Goal: Task Accomplishment & Management: Use online tool/utility

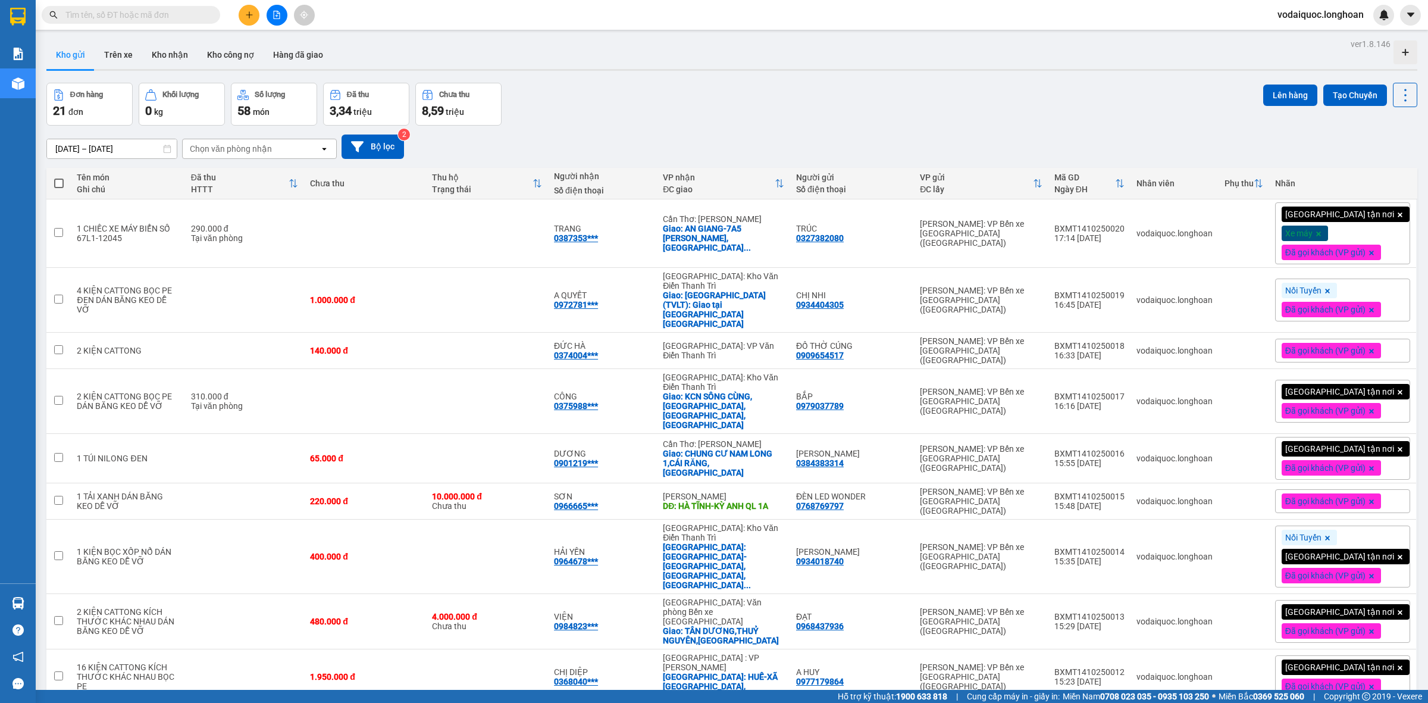
click at [438, 12] on div "Kết quả tìm kiếm ( 204 ) Bộ lọc Mã ĐH Trạng thái Món hàng Thu hộ Tổng cước Chưa…" at bounding box center [714, 15] width 1428 height 30
drag, startPoint x: 1077, startPoint y: 225, endPoint x: 1144, endPoint y: 233, distance: 67.7
click at [1130, 228] on td "BXMT1410250020 17:14 [DATE]" at bounding box center [1089, 233] width 82 height 68
checkbox input "true"
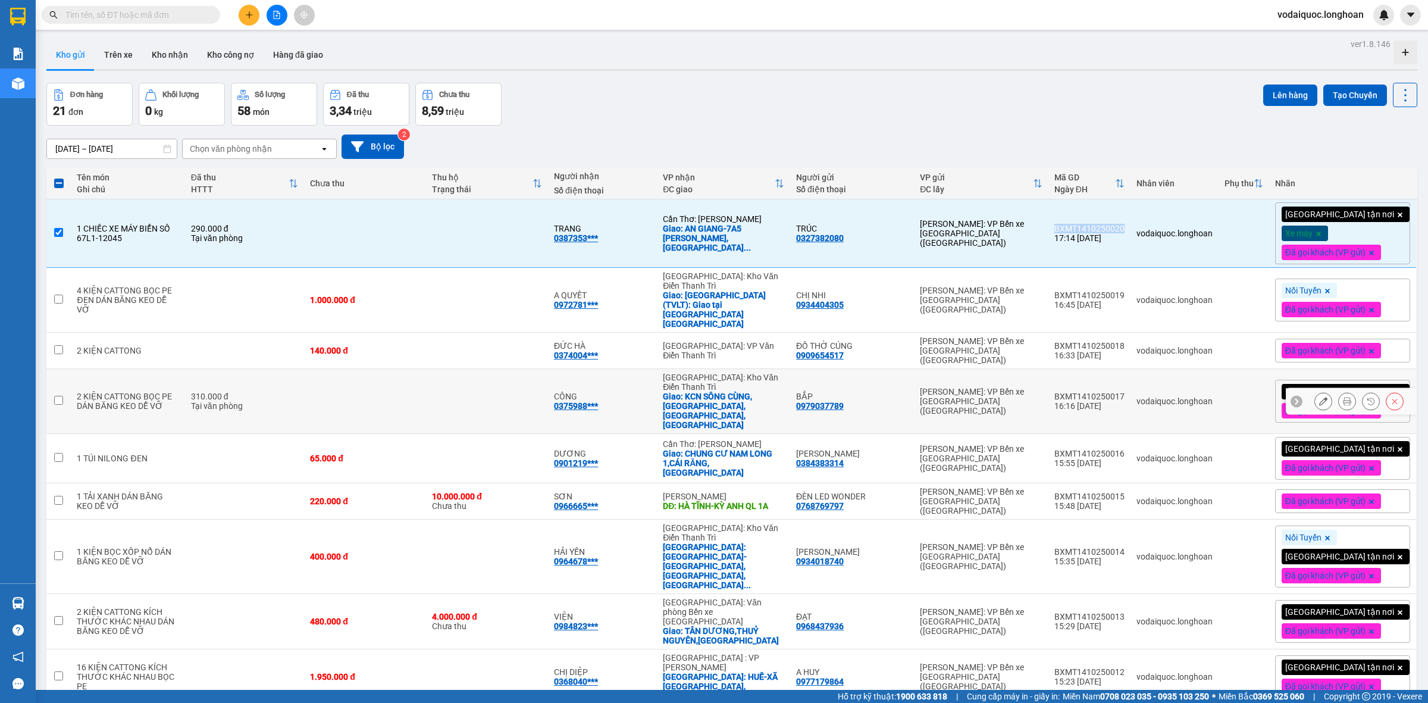
copy div "BXMT1410250020"
drag, startPoint x: 1077, startPoint y: 280, endPoint x: 1146, endPoint y: 289, distance: 70.1
click at [1130, 289] on td "BXMT1410250019 16:45 [DATE]" at bounding box center [1089, 300] width 82 height 65
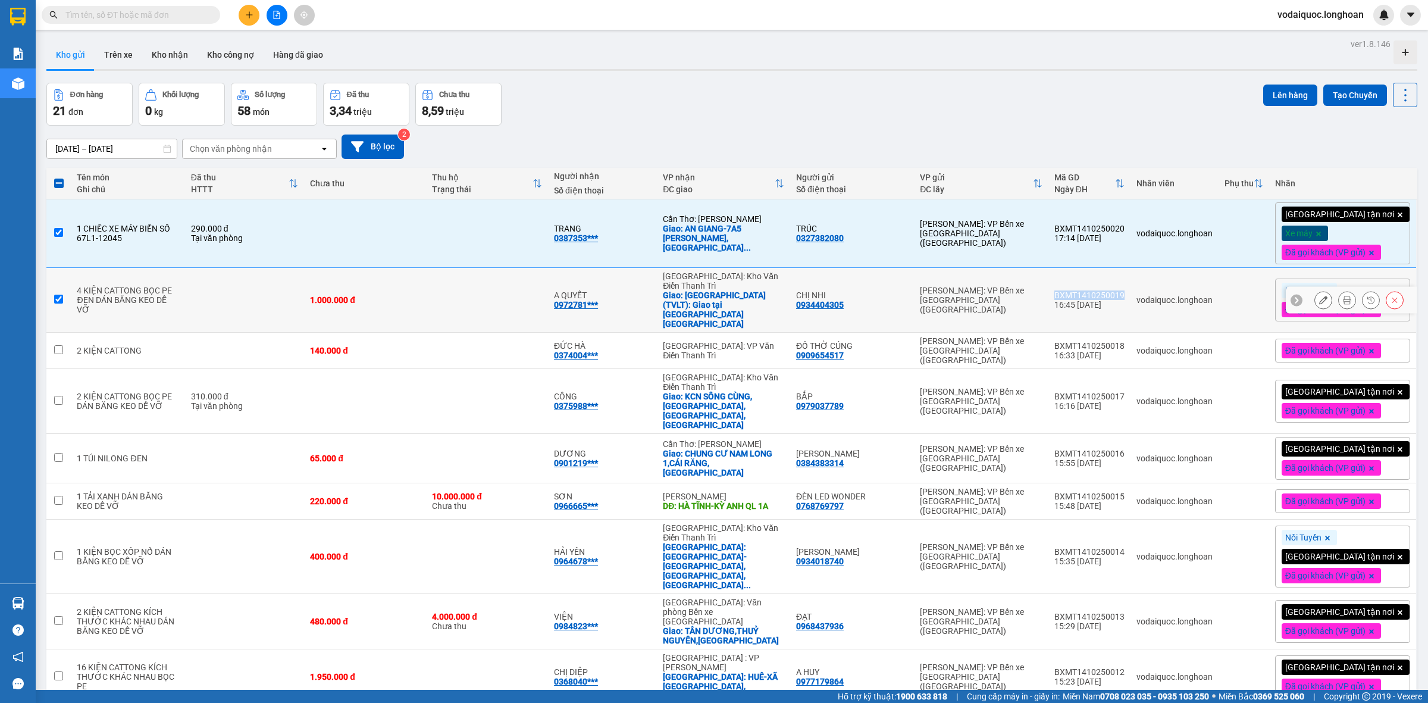
checkbox input "true"
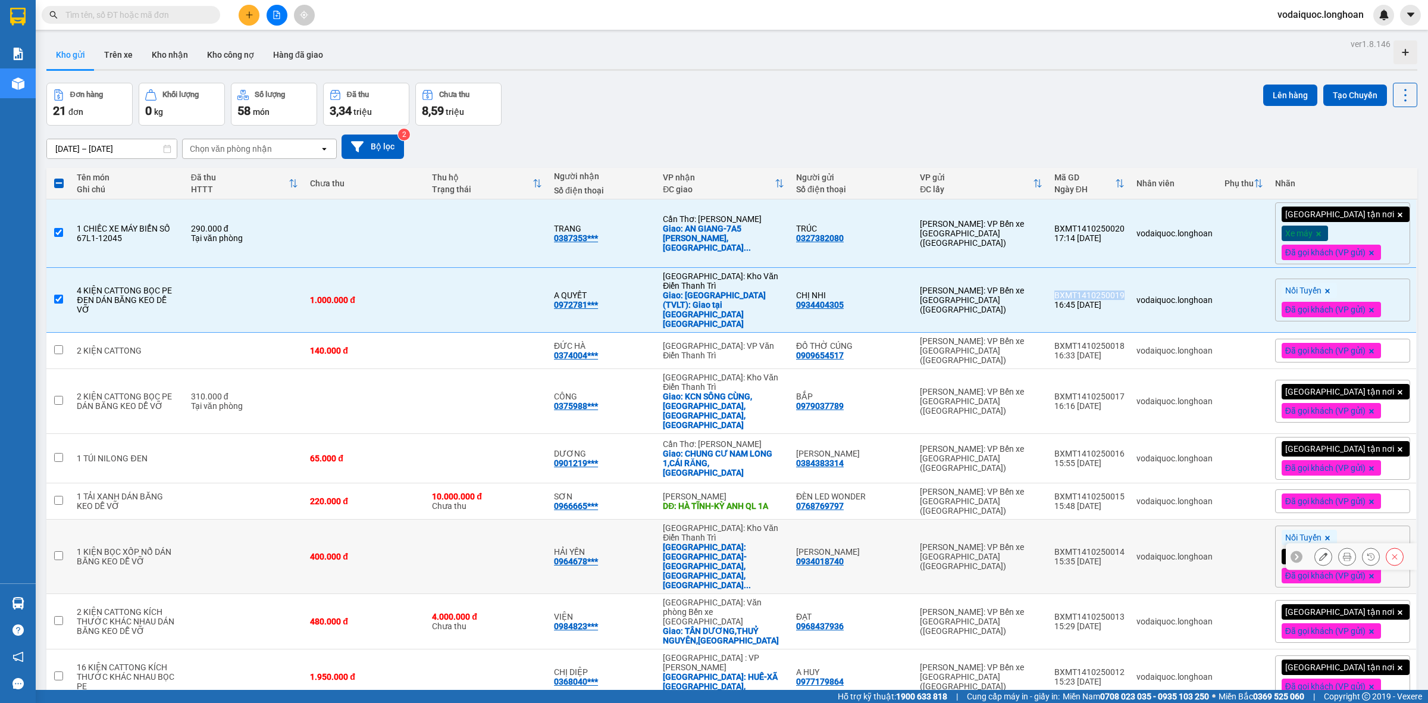
copy div "BXMT1410250019"
drag, startPoint x: 1077, startPoint y: 328, endPoint x: 1144, endPoint y: 326, distance: 66.7
click at [1130, 333] on td "BXMT1410250018 16:33 [DATE]" at bounding box center [1089, 351] width 82 height 36
checkbox input "true"
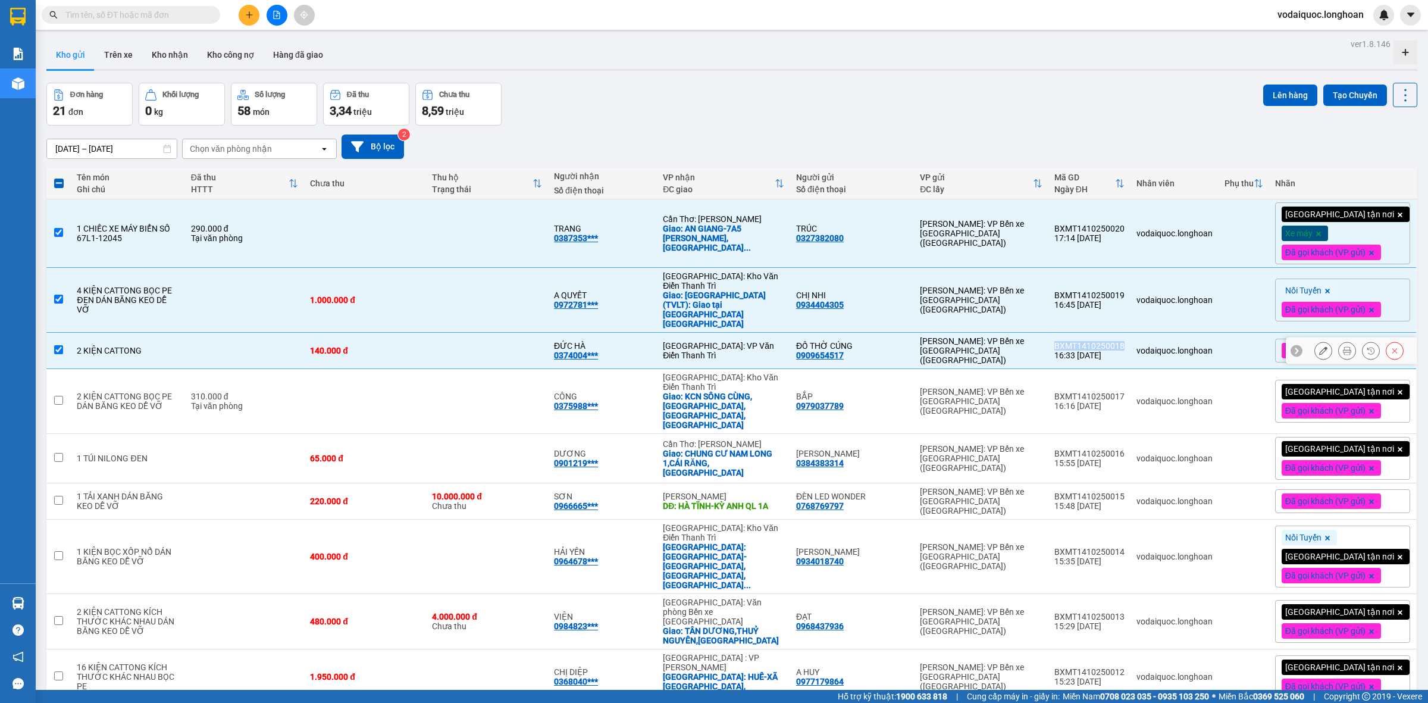
copy div "BXMT1410250018"
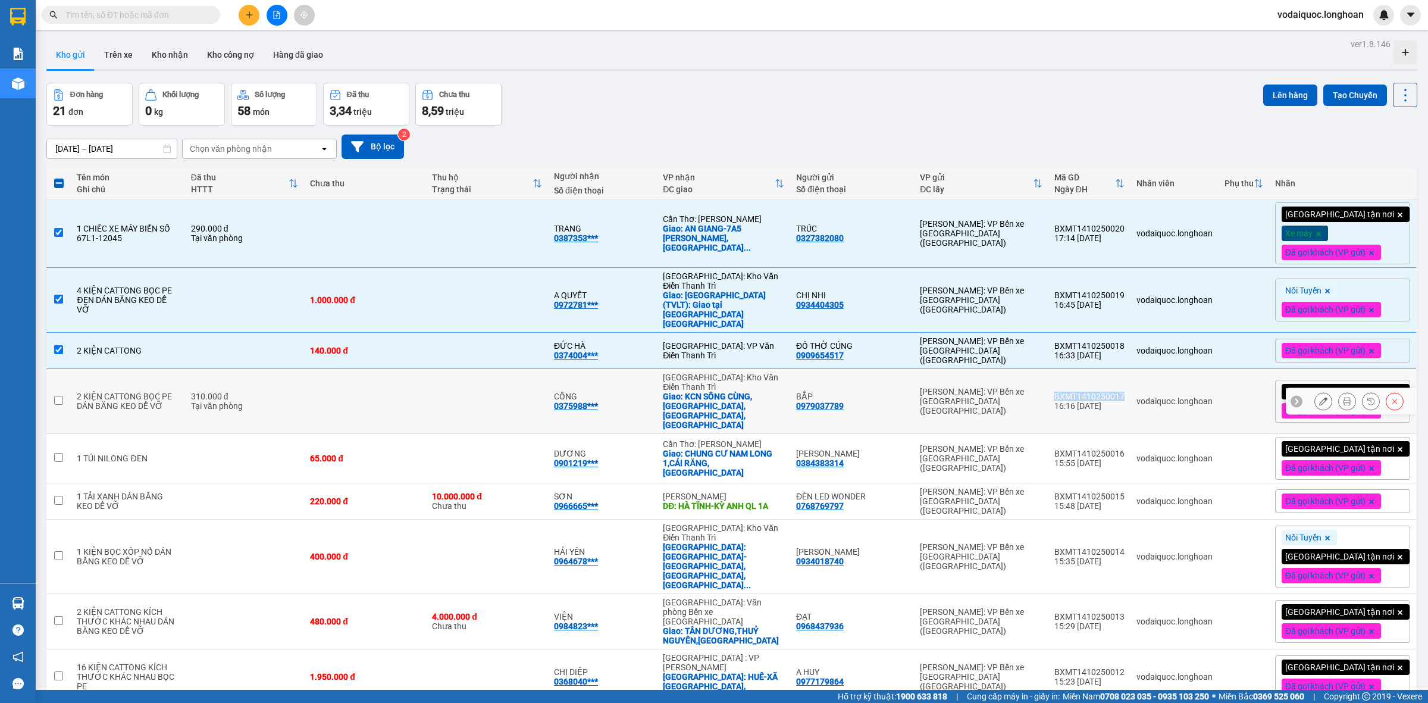
drag, startPoint x: 1075, startPoint y: 365, endPoint x: 1146, endPoint y: 369, distance: 71.0
click at [1130, 369] on td "BXMT1410250017 16:16 [DATE]" at bounding box center [1089, 401] width 82 height 65
checkbox input "true"
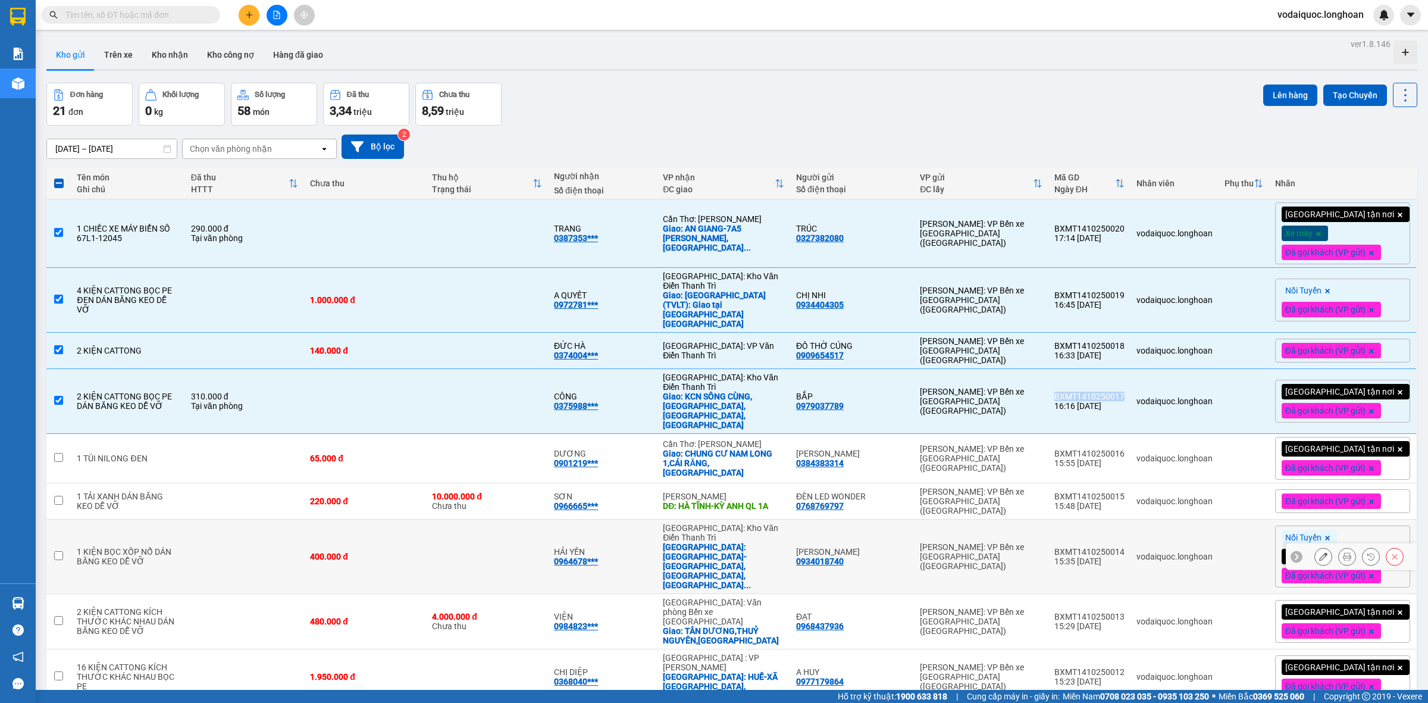
copy div "BXMT1410250017"
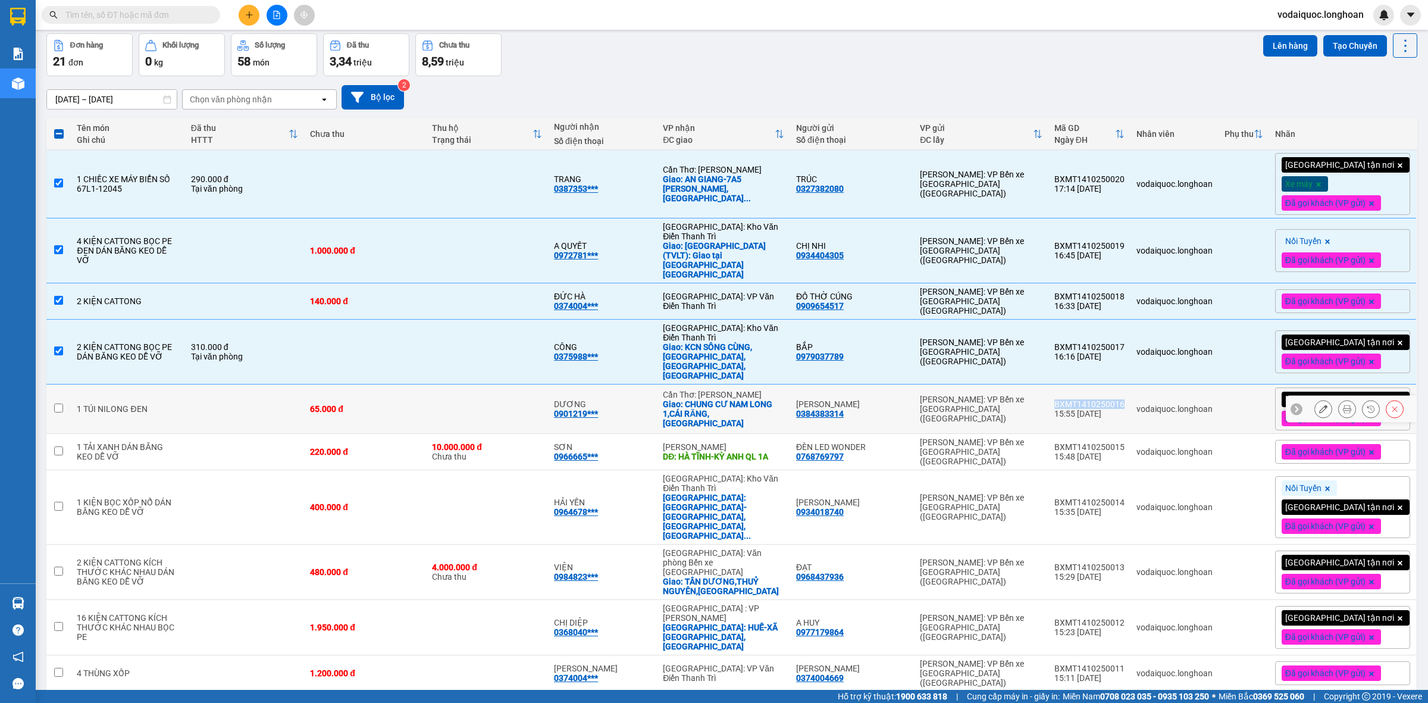
drag, startPoint x: 1075, startPoint y: 365, endPoint x: 1143, endPoint y: 368, distance: 67.9
click at [1130, 384] on td "BXMT1410250016 15:55 [DATE]" at bounding box center [1089, 408] width 82 height 49
checkbox input "true"
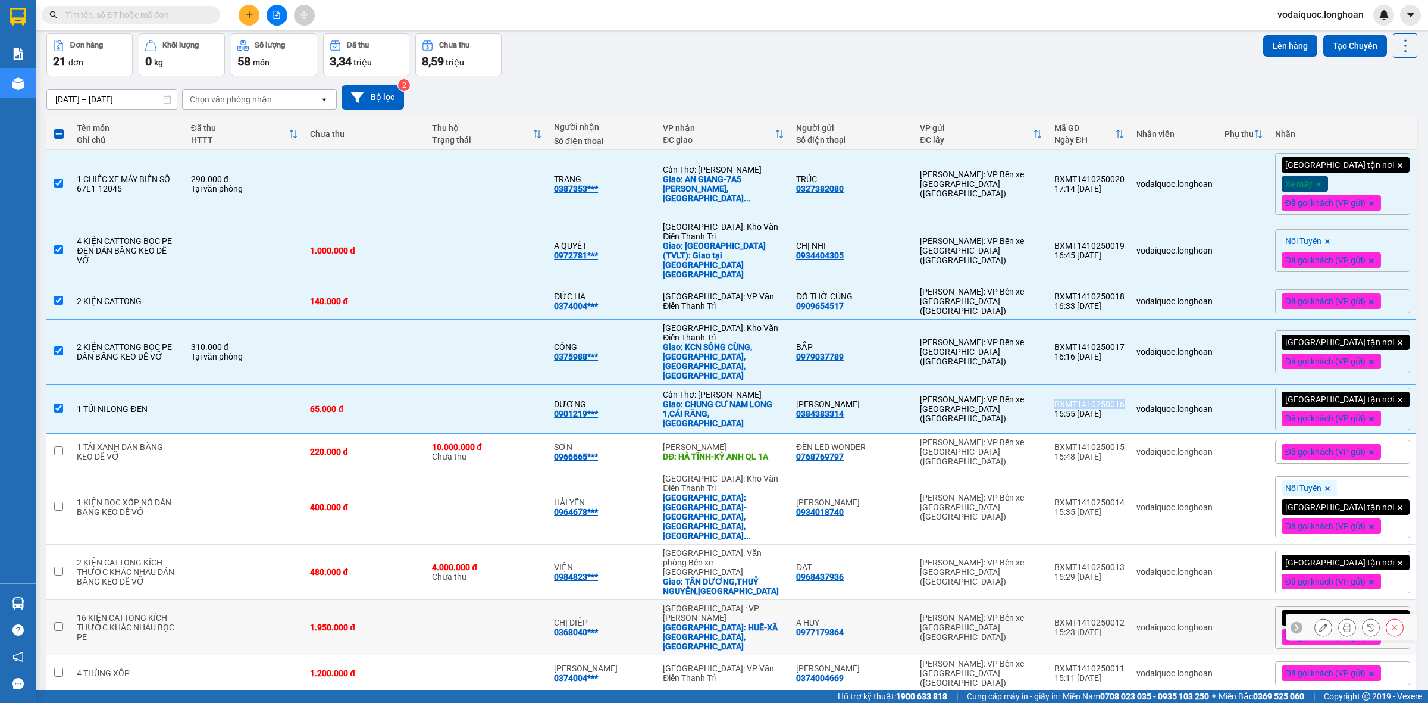
copy div "BXMT1410250016"
drag, startPoint x: 1074, startPoint y: 406, endPoint x: 1143, endPoint y: 406, distance: 69.0
click at [1130, 434] on td "BXMT1410250015 15:48 [DATE]" at bounding box center [1089, 452] width 82 height 36
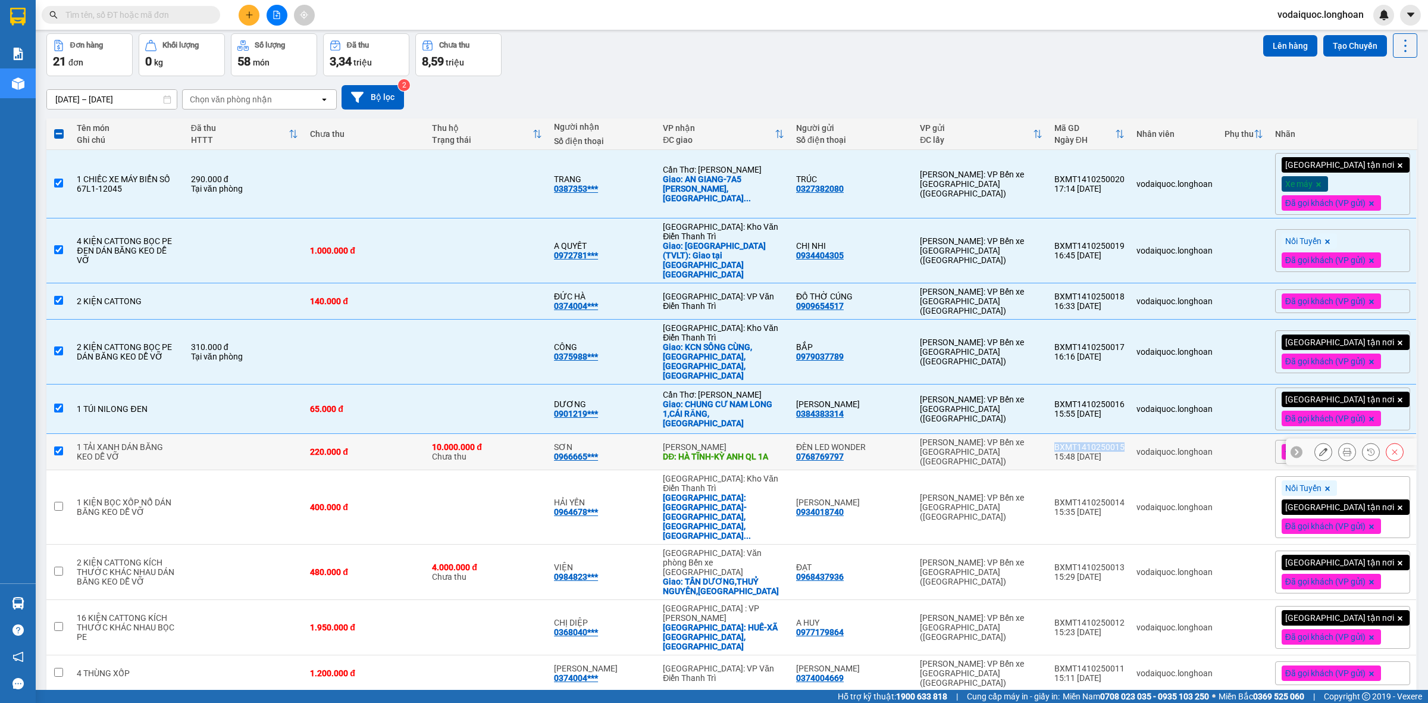
checkbox input "true"
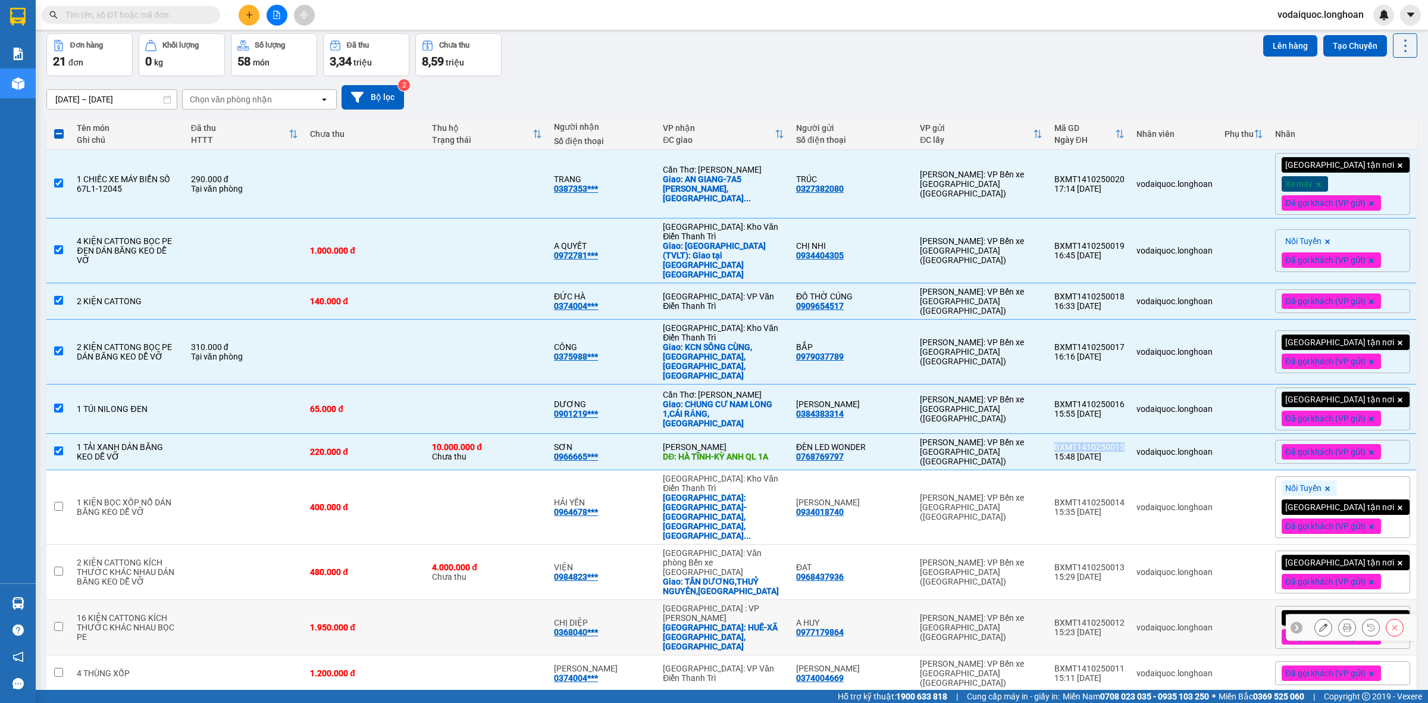
copy div "BXMT1410250015"
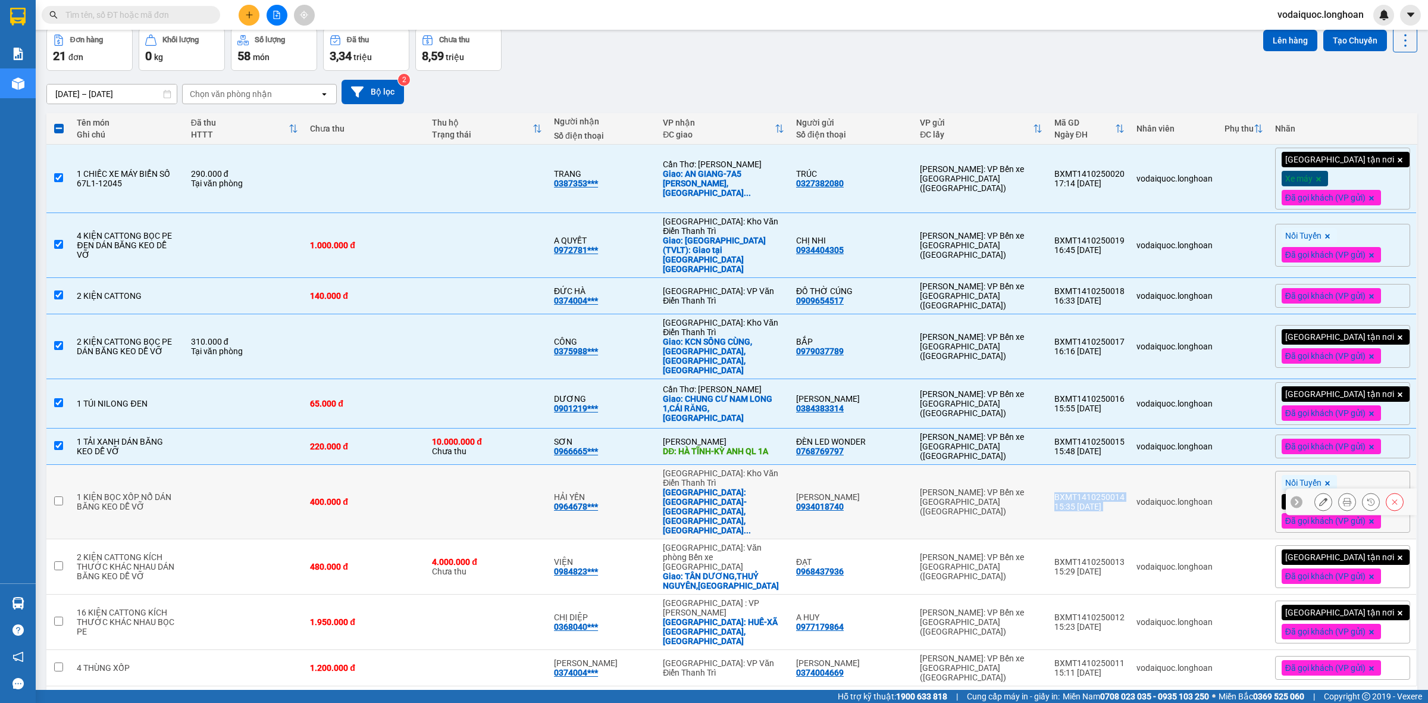
drag, startPoint x: 1077, startPoint y: 450, endPoint x: 1148, endPoint y: 454, distance: 70.9
click at [1148, 465] on tr "1 KIỆN BỌC XỐP NỔ DÁN BĂNG KEO DỄ VỠ 400.000 đ HẢI YẾN 0964678*** [GEOGRAPHIC_D…" at bounding box center [731, 502] width 1371 height 74
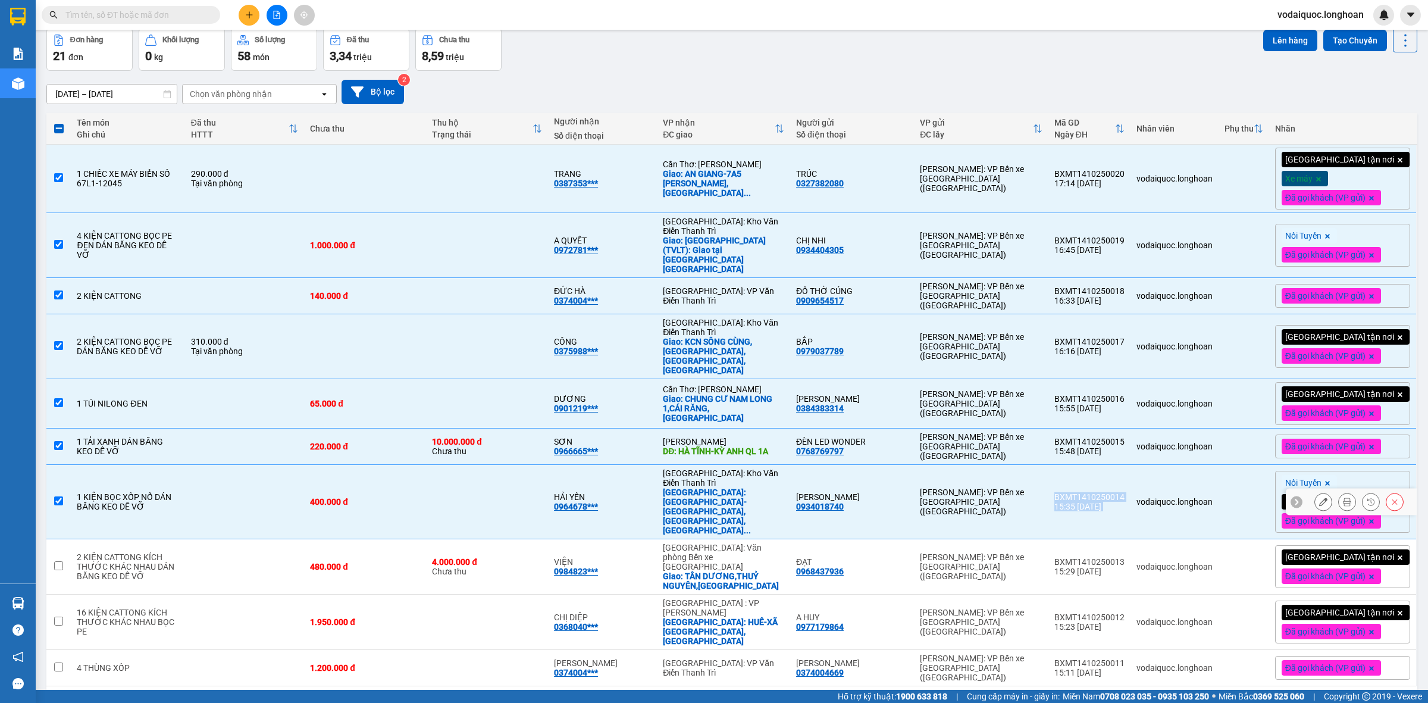
click at [1124, 492] on div "BXMT1410250014" at bounding box center [1089, 497] width 70 height 10
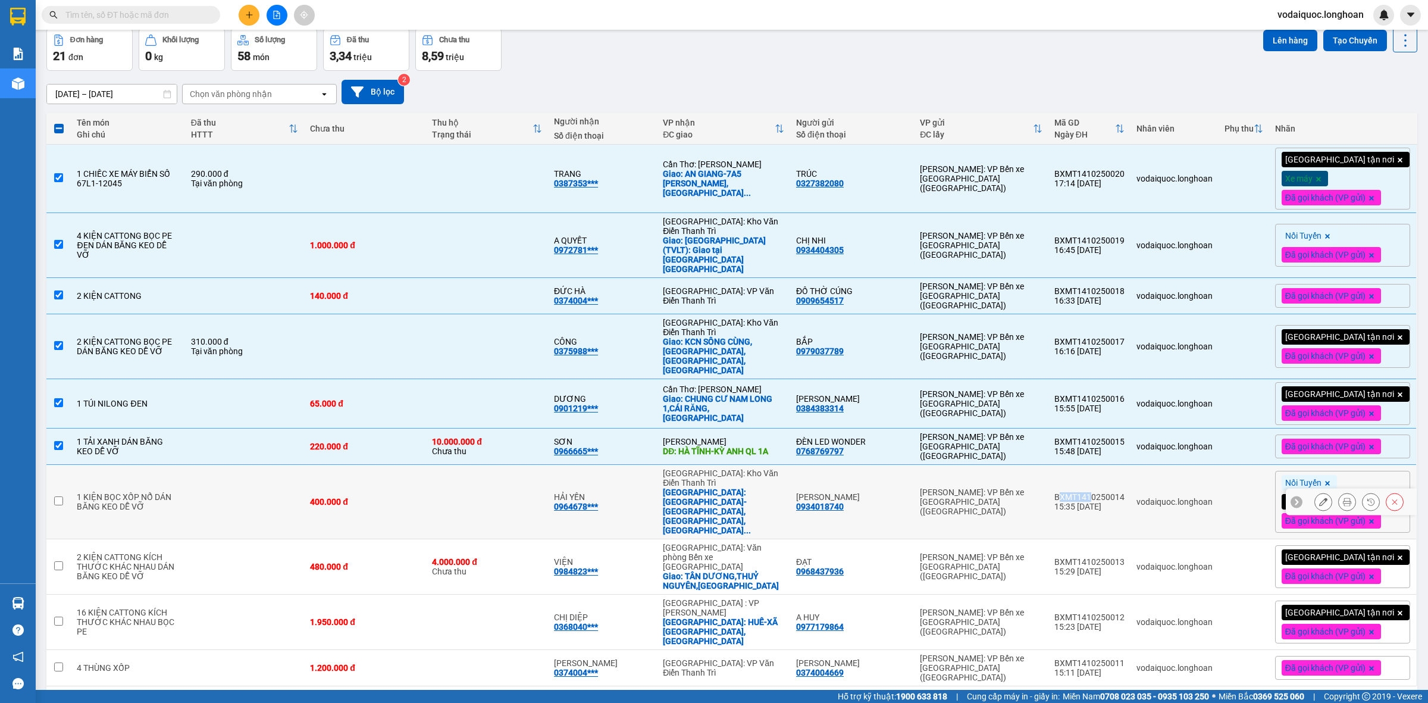
drag, startPoint x: 1079, startPoint y: 450, endPoint x: 1108, endPoint y: 453, distance: 29.3
click at [1110, 492] on div "BXMT1410250014" at bounding box center [1089, 497] width 70 height 10
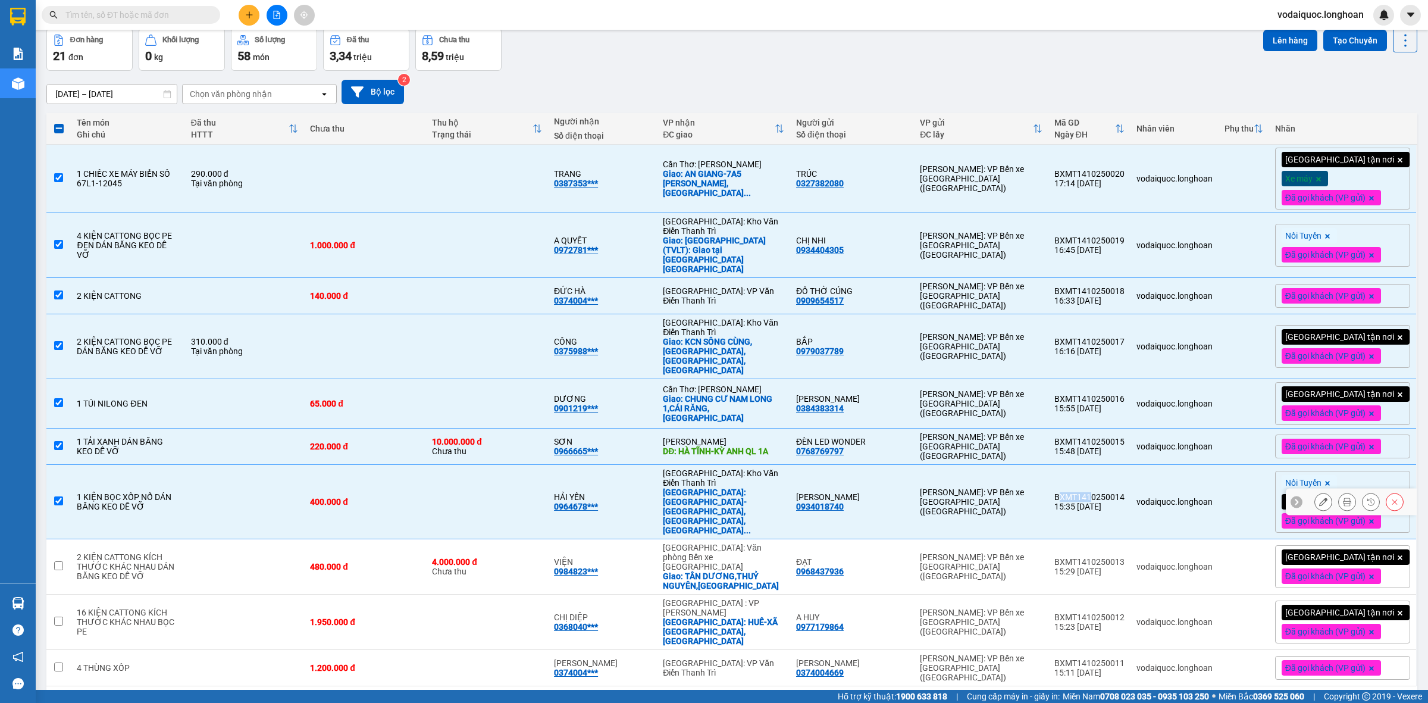
drag, startPoint x: 1104, startPoint y: 453, endPoint x: 1083, endPoint y: 451, distance: 20.9
click at [1104, 492] on div "BXMT1410250014" at bounding box center [1089, 497] width 70 height 10
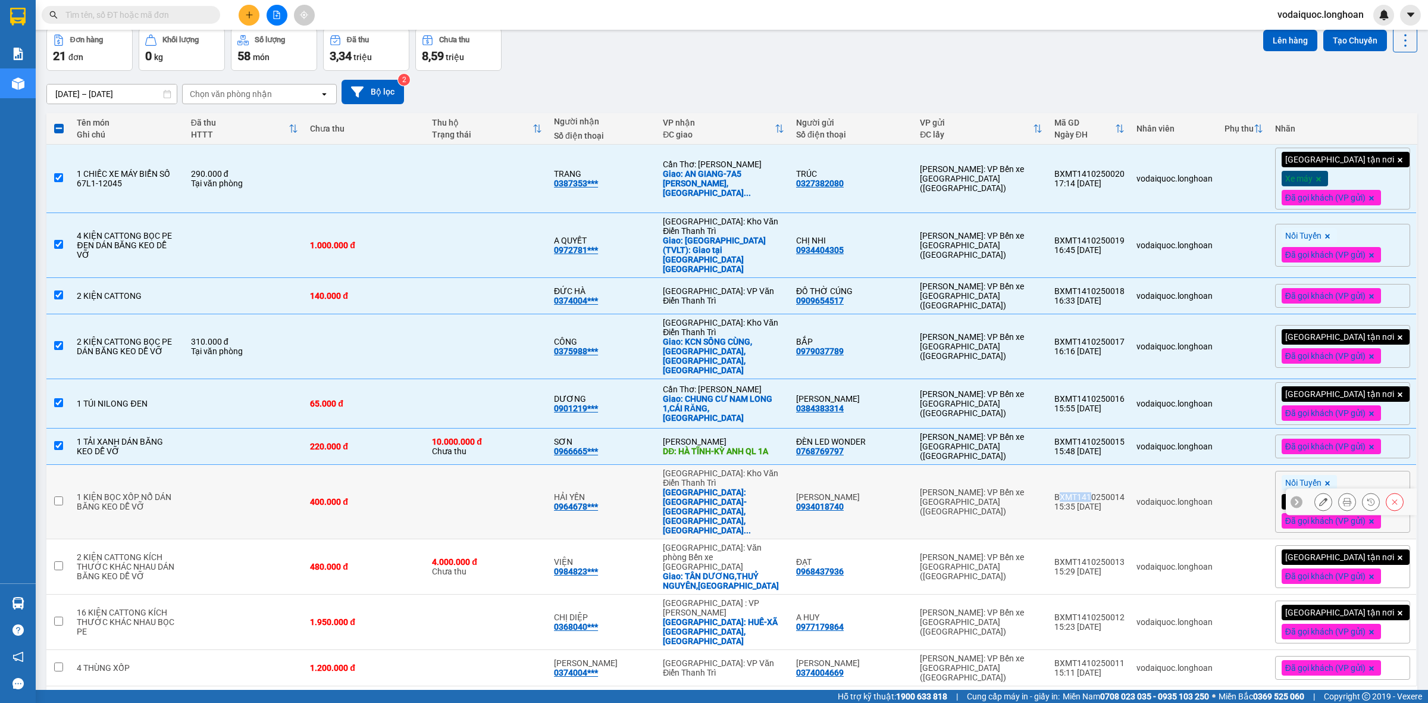
click at [1079, 492] on div "BXMT1410250014" at bounding box center [1089, 497] width 70 height 10
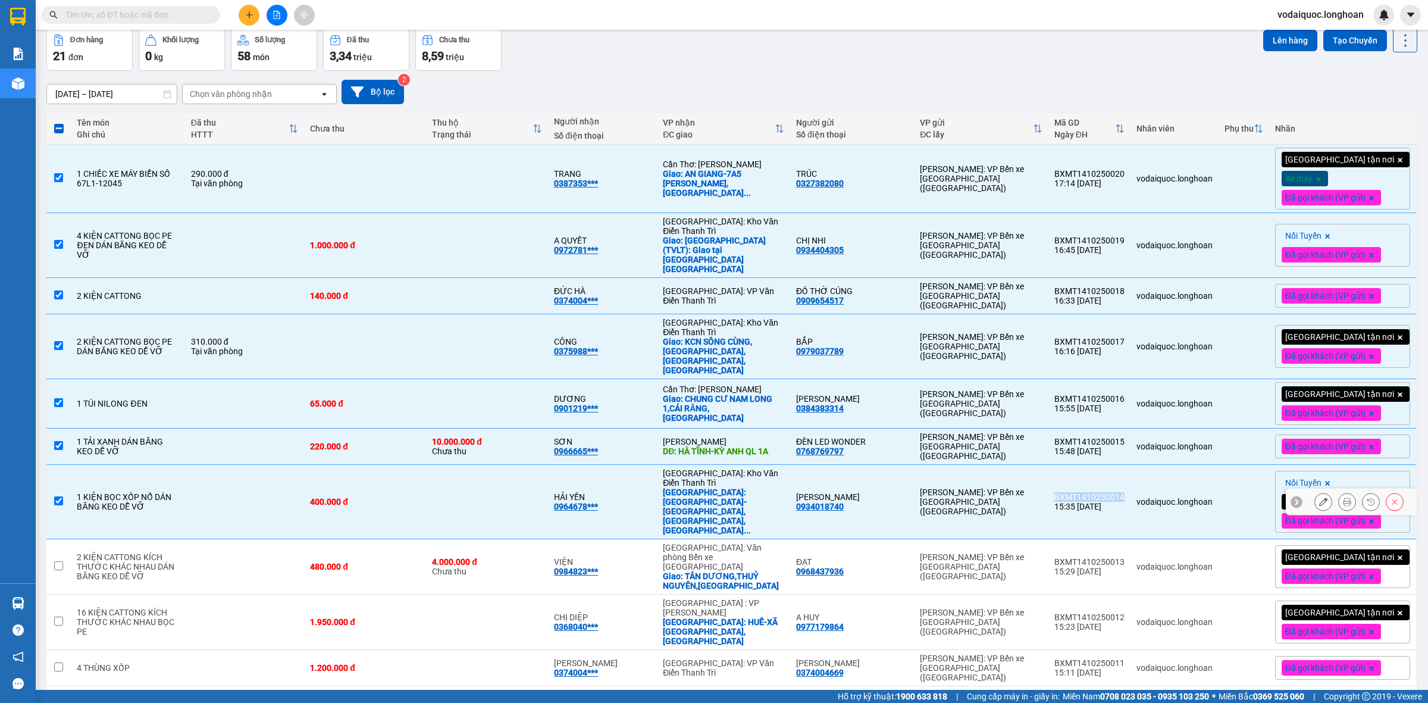
drag, startPoint x: 1076, startPoint y: 451, endPoint x: 1142, endPoint y: 452, distance: 66.6
click at [1124, 492] on div "BXMT1410250014" at bounding box center [1089, 497] width 70 height 10
checkbox input "false"
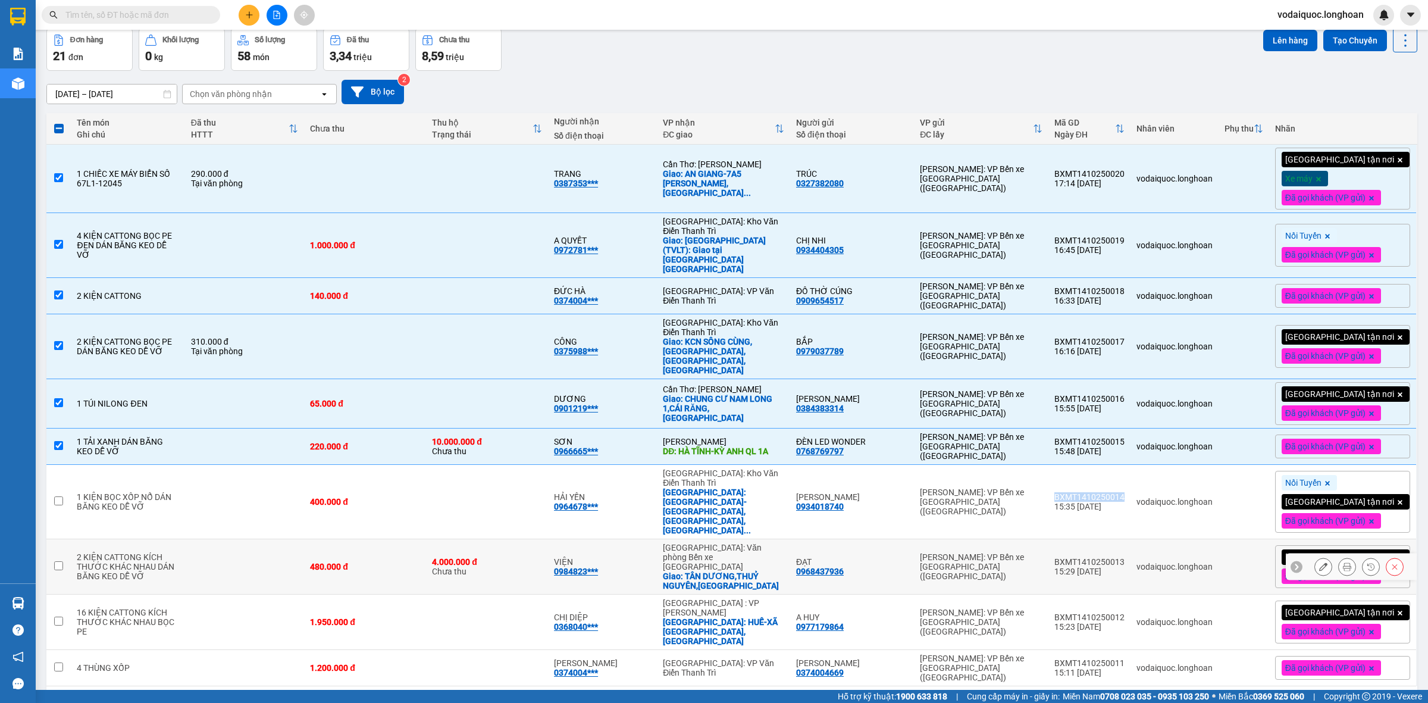
copy div "BXMT1410250014"
drag, startPoint x: 1074, startPoint y: 512, endPoint x: 1145, endPoint y: 516, distance: 71.6
click at [1130, 539] on td "BXMT1410250013 15:29 [DATE]" at bounding box center [1089, 566] width 82 height 55
checkbox input "true"
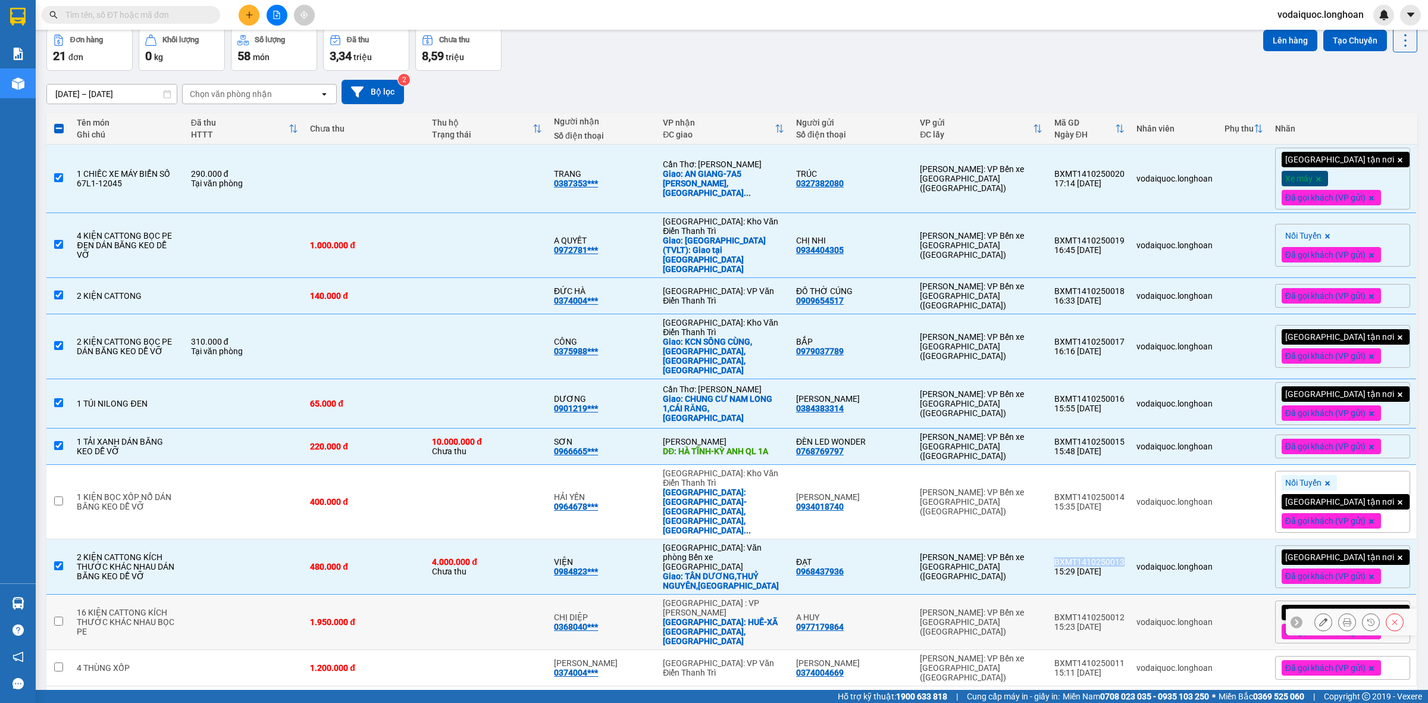
copy div "BXMT1410250013"
drag, startPoint x: 1077, startPoint y: 557, endPoint x: 1143, endPoint y: 559, distance: 66.1
click at [1130, 594] on td "BXMT1410250012 15:23 [DATE]" at bounding box center [1089, 621] width 82 height 55
checkbox input "true"
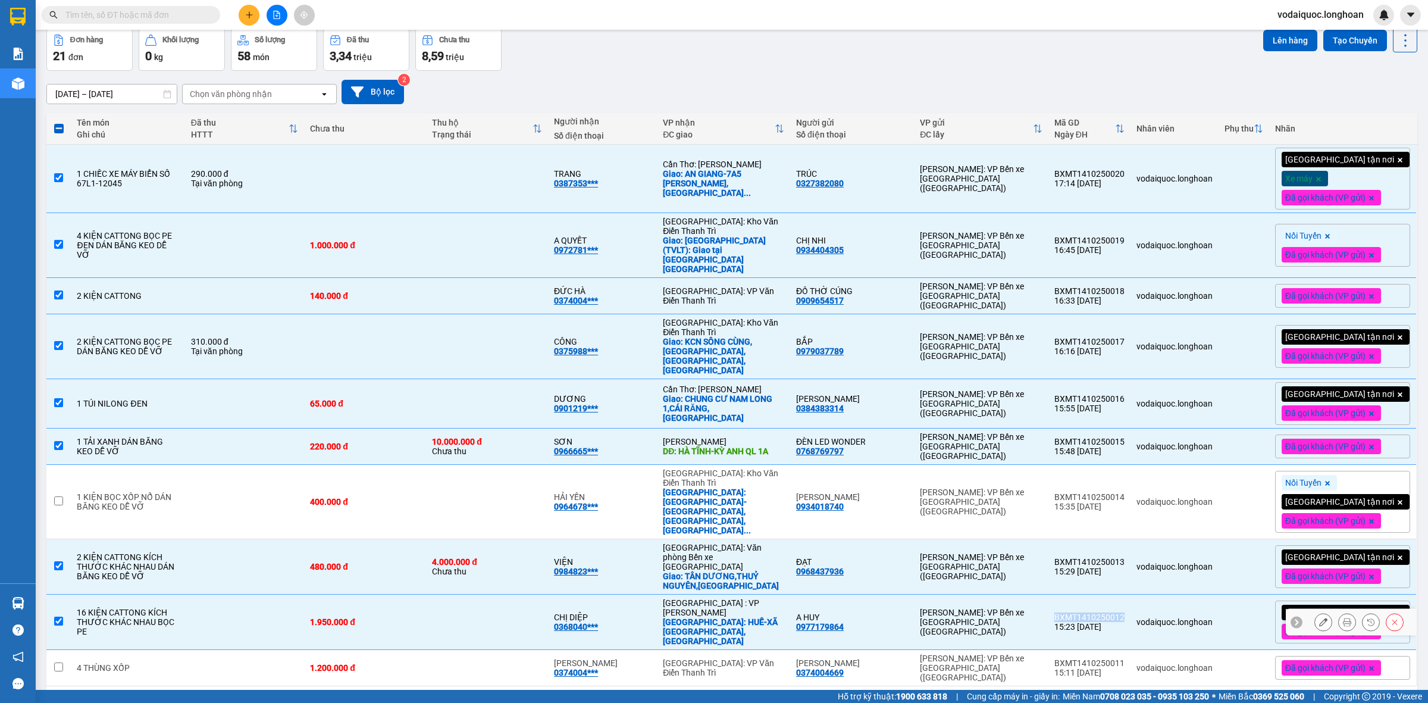
copy div "BXMT1410250012"
drag, startPoint x: 1077, startPoint y: 601, endPoint x: 1144, endPoint y: 604, distance: 67.3
click at [1130, 650] on td "BXMT1410250011 15:11 [DATE]" at bounding box center [1089, 668] width 82 height 36
checkbox input "true"
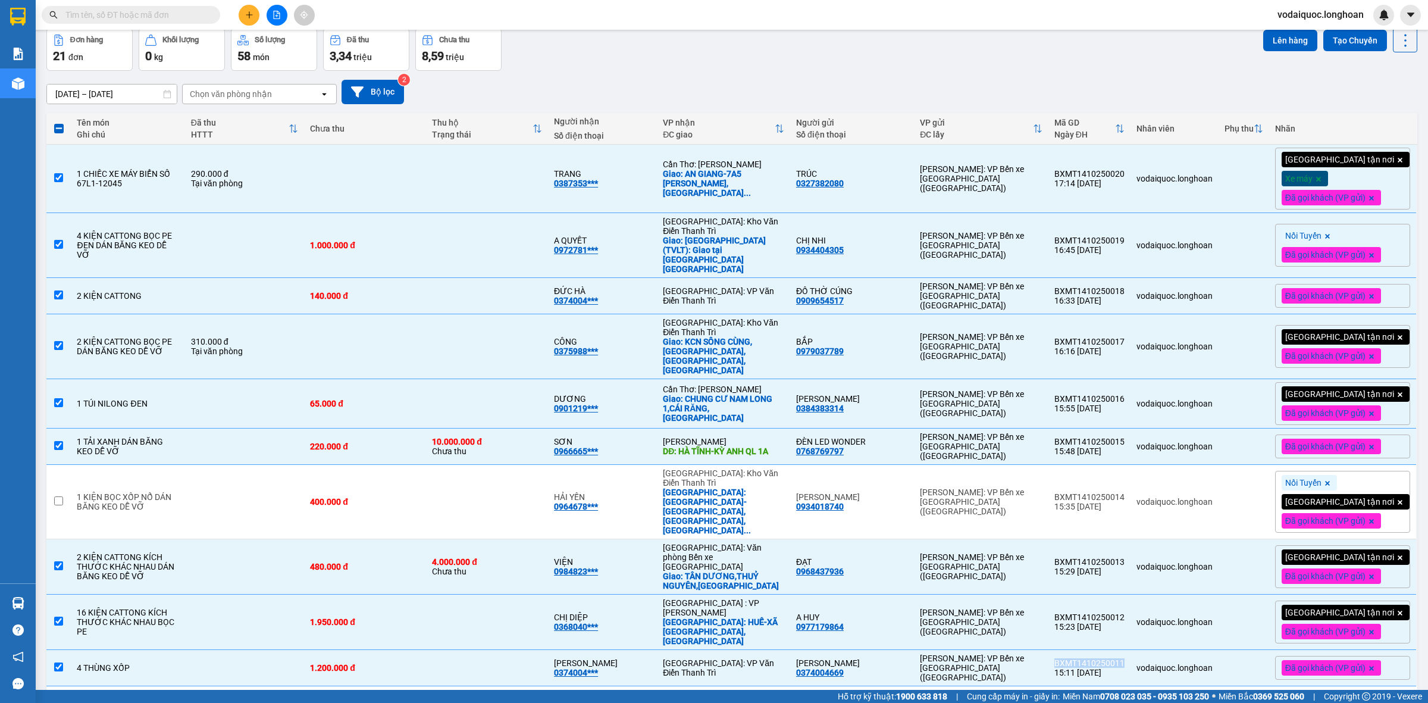
copy div "BXMT1410250011"
click at [1258, 696] on button "2" at bounding box center [1267, 705] width 18 height 18
checkbox input "false"
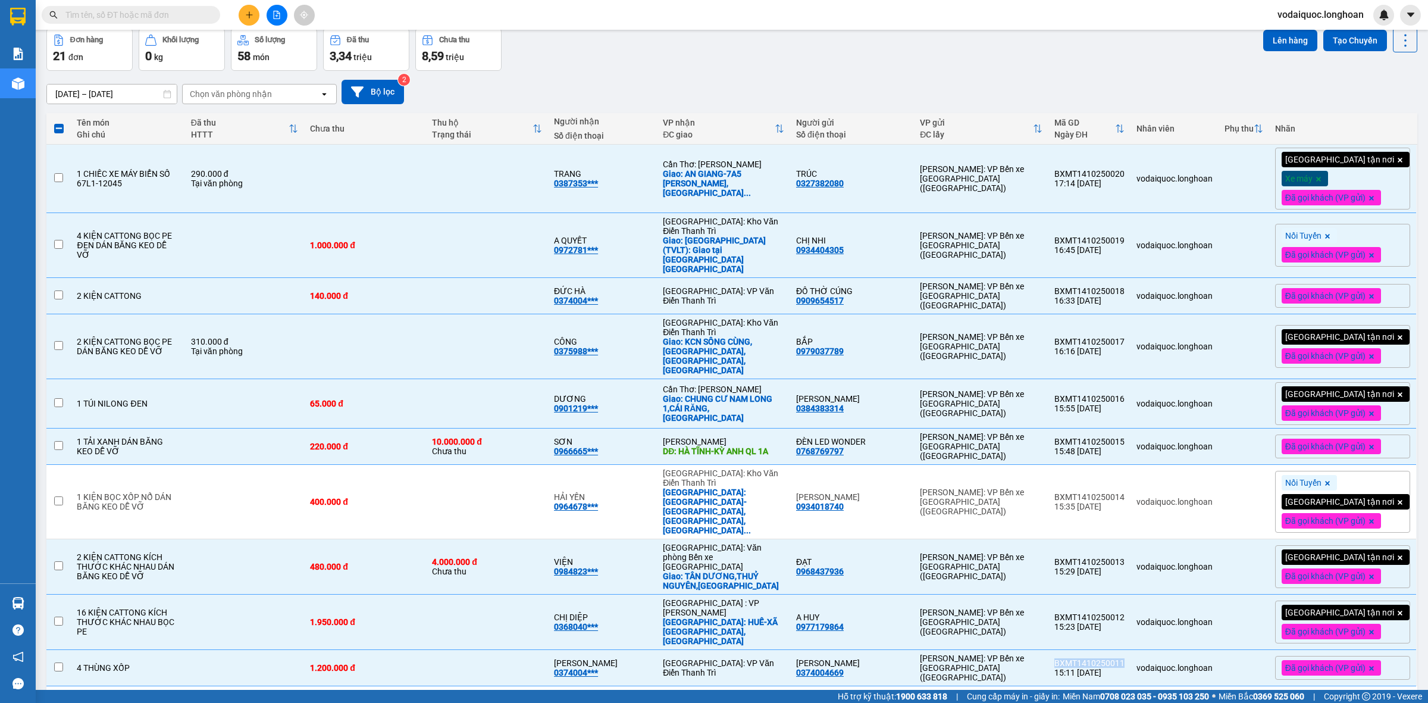
checkbox input "false"
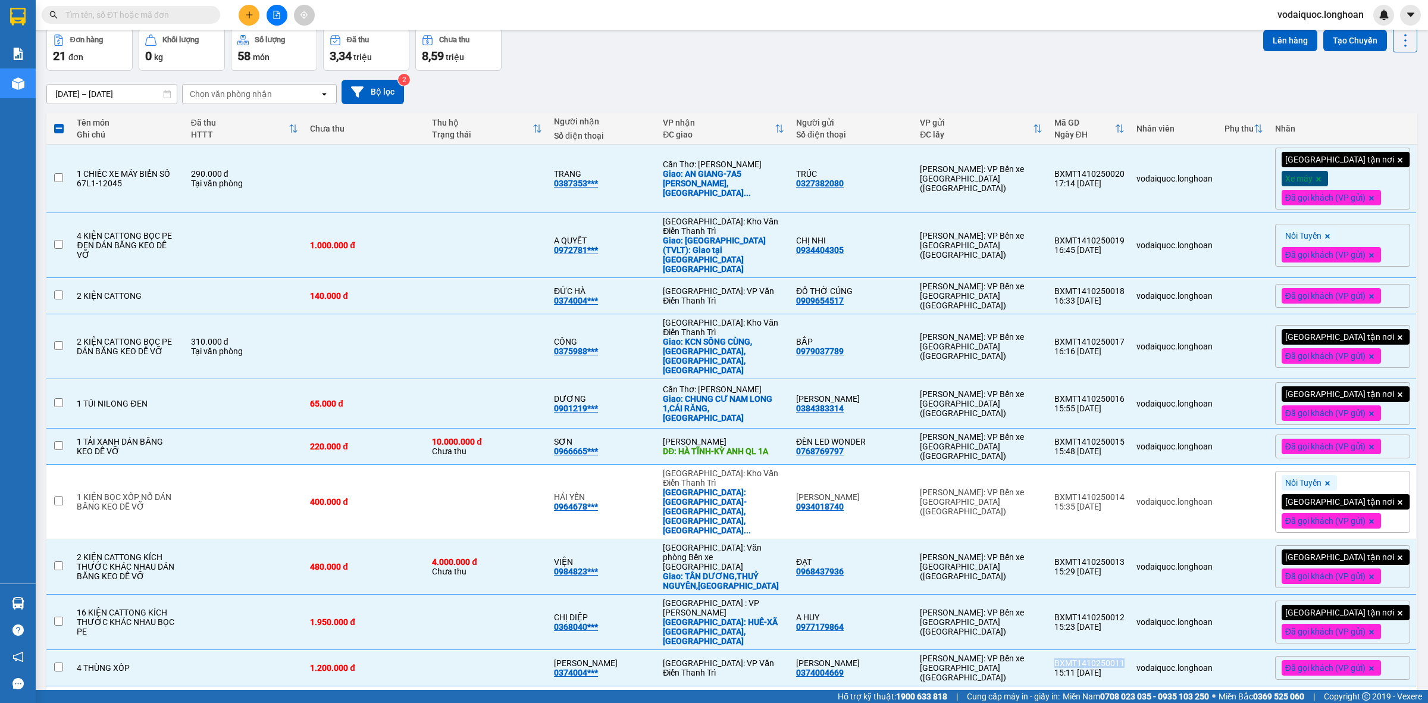
checkbox input "false"
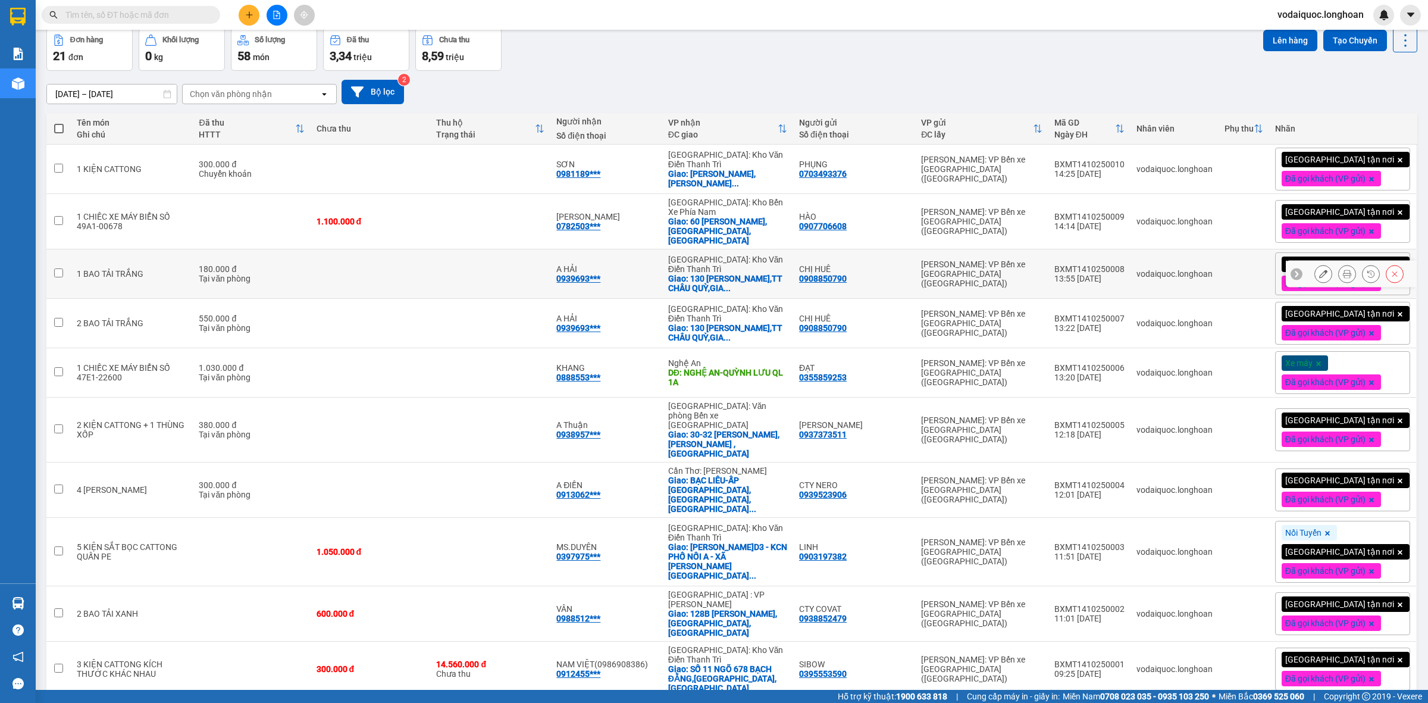
scroll to position [0, 0]
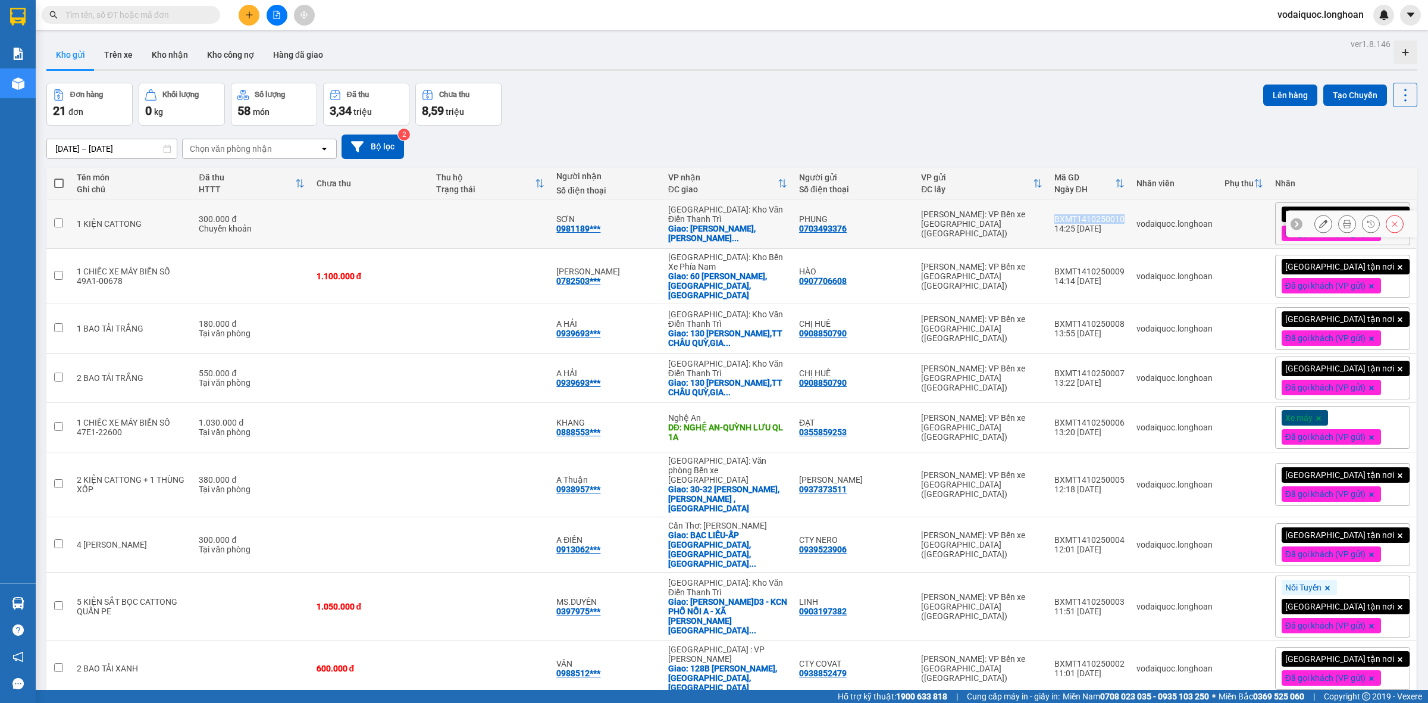
drag, startPoint x: 1076, startPoint y: 216, endPoint x: 1142, endPoint y: 215, distance: 66.6
click at [1124, 215] on div "BXMT1410250010" at bounding box center [1089, 219] width 70 height 10
checkbox input "true"
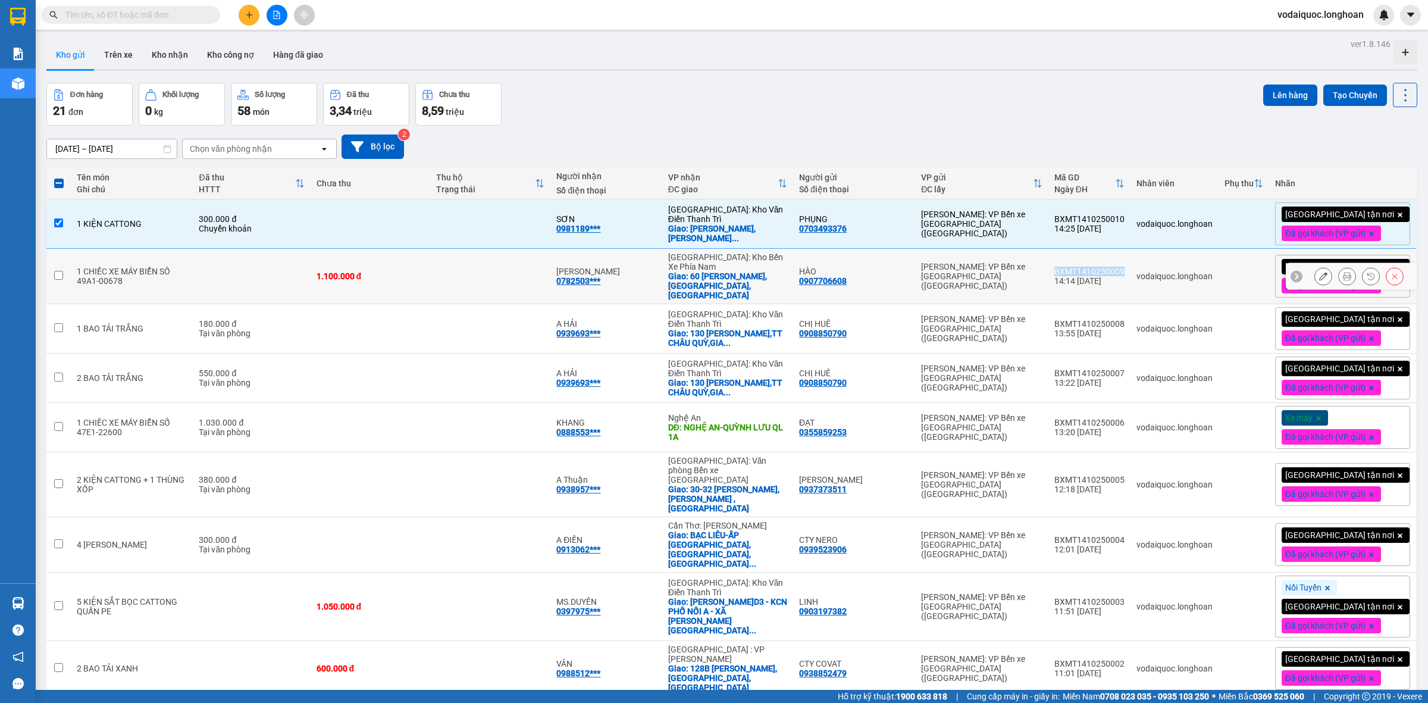
drag, startPoint x: 1075, startPoint y: 267, endPoint x: 1142, endPoint y: 267, distance: 67.2
click at [1130, 267] on td "BXMT1410250009 14:14 [DATE]" at bounding box center [1089, 276] width 82 height 55
checkbox input "true"
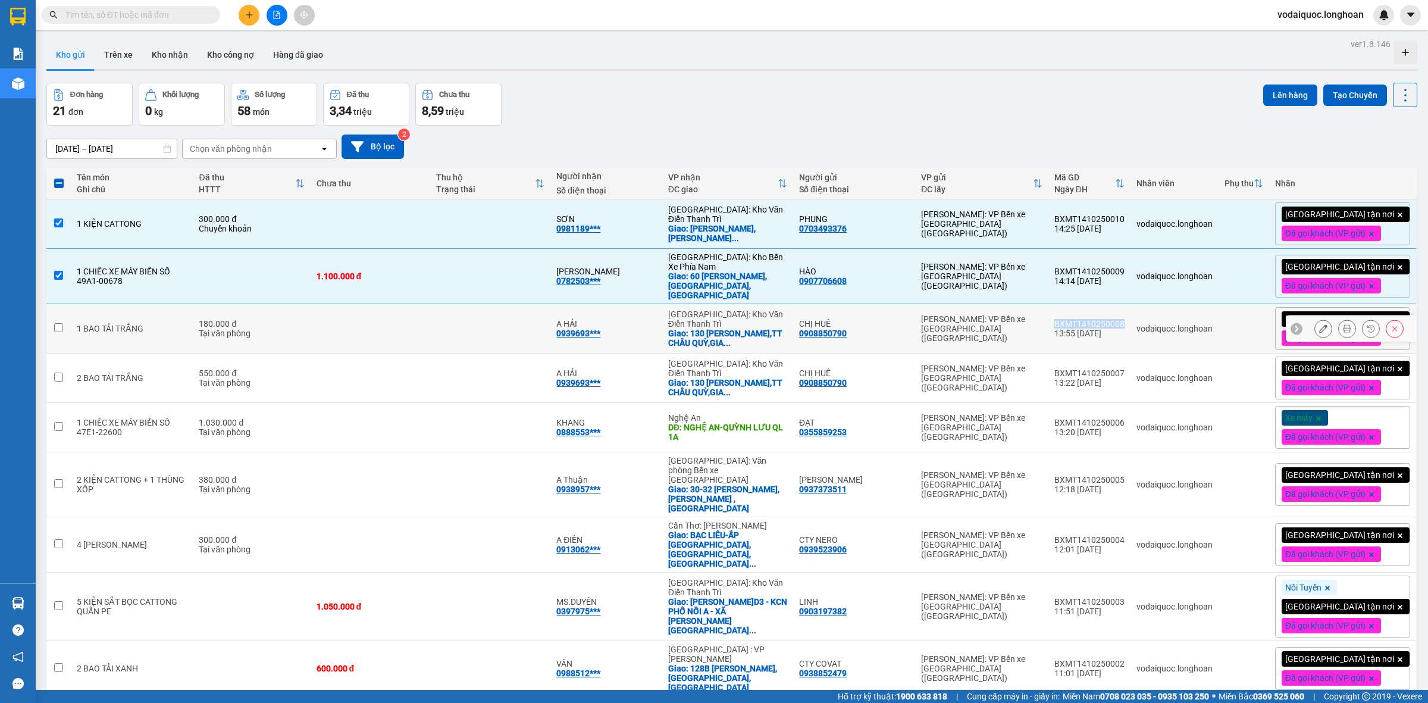
drag, startPoint x: 1078, startPoint y: 314, endPoint x: 1143, endPoint y: 317, distance: 64.9
click at [1130, 317] on td "BXMT1410250008 13:55 [DATE]" at bounding box center [1089, 328] width 82 height 49
checkbox input "true"
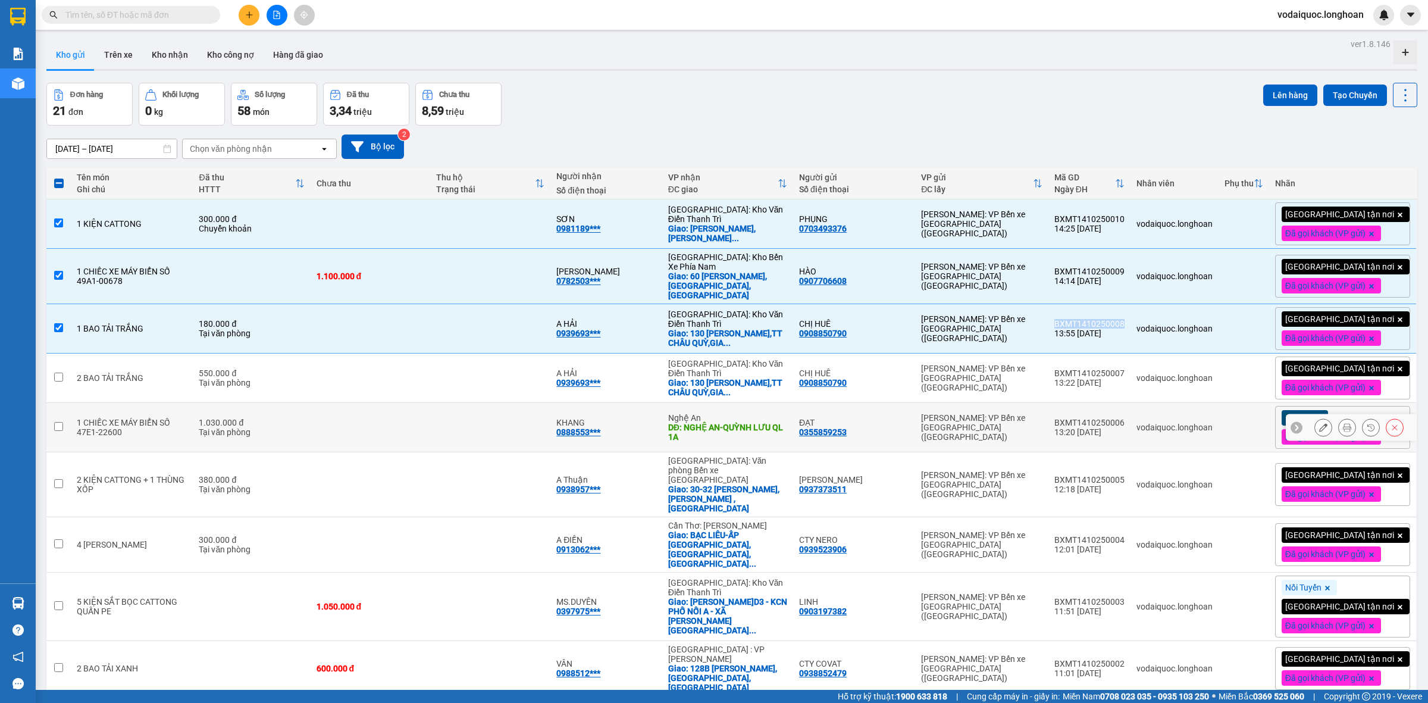
scroll to position [76, 0]
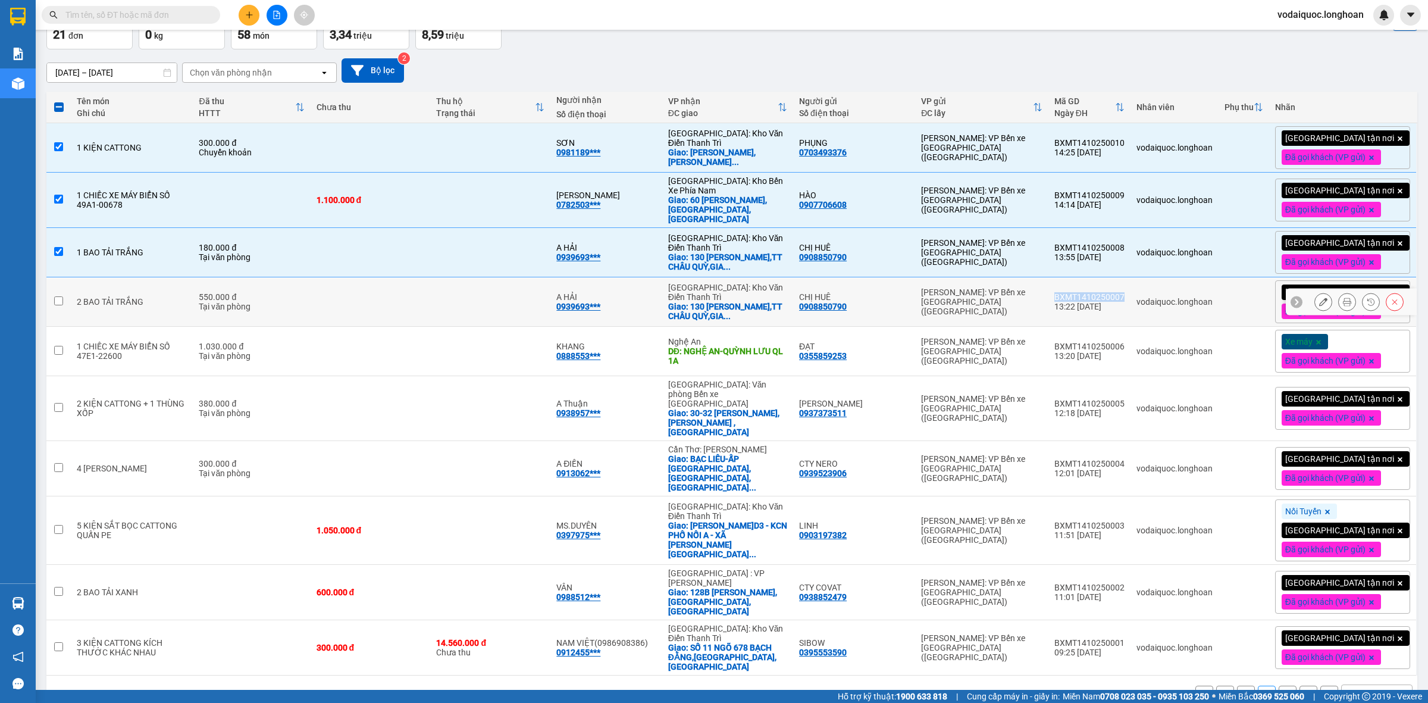
drag, startPoint x: 1078, startPoint y: 290, endPoint x: 1142, endPoint y: 289, distance: 64.3
click at [1124, 292] on div "BXMT1410250007" at bounding box center [1089, 297] width 70 height 10
checkbox input "true"
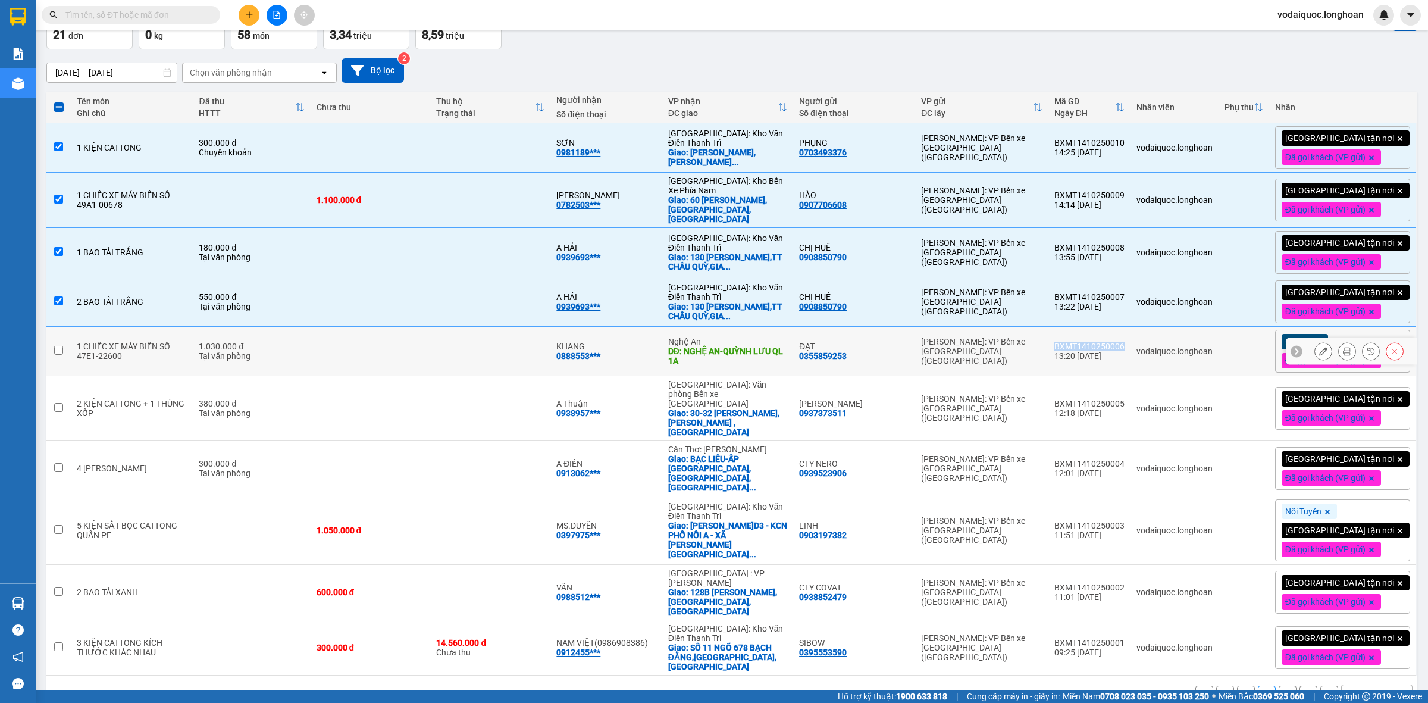
drag, startPoint x: 1076, startPoint y: 338, endPoint x: 1143, endPoint y: 355, distance: 70.0
click at [1130, 340] on td "BXMT1410250006 13:20 [DATE]" at bounding box center [1089, 351] width 82 height 49
checkbox input "true"
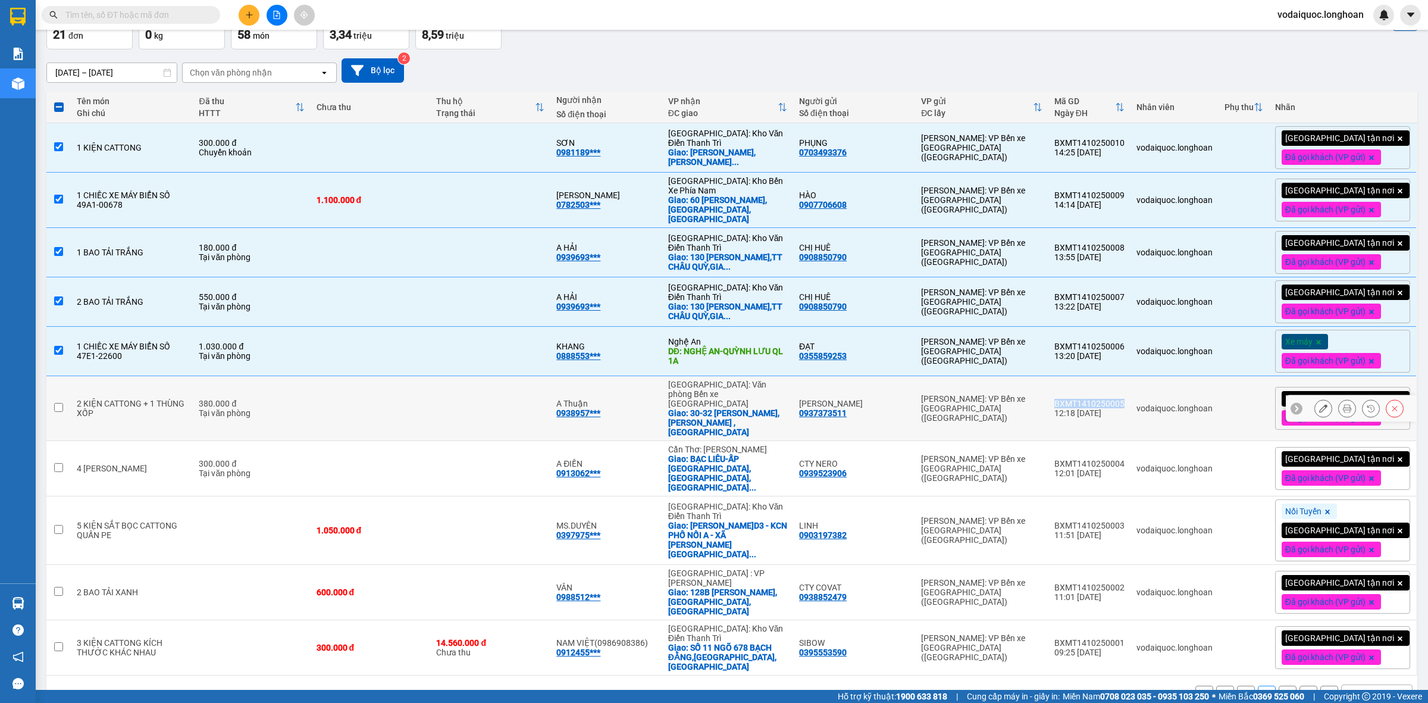
drag, startPoint x: 1093, startPoint y: 390, endPoint x: 1142, endPoint y: 390, distance: 48.8
click at [1130, 391] on td "BXMT1410250005 12:18 [DATE]" at bounding box center [1089, 408] width 82 height 65
checkbox input "true"
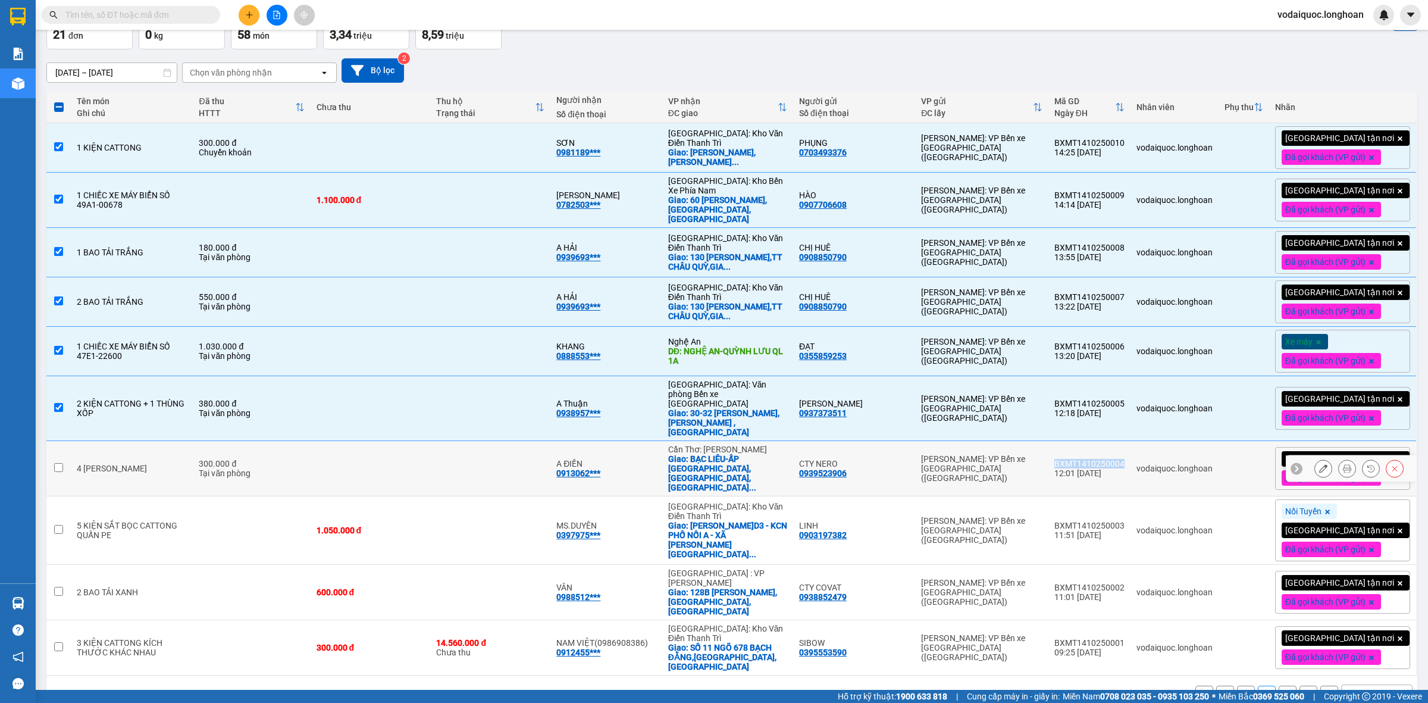
drag, startPoint x: 1075, startPoint y: 443, endPoint x: 1144, endPoint y: 439, distance: 69.1
click at [1130, 441] on td "BXMT1410250004 12:01 [DATE]" at bounding box center [1089, 468] width 82 height 55
checkbox input "true"
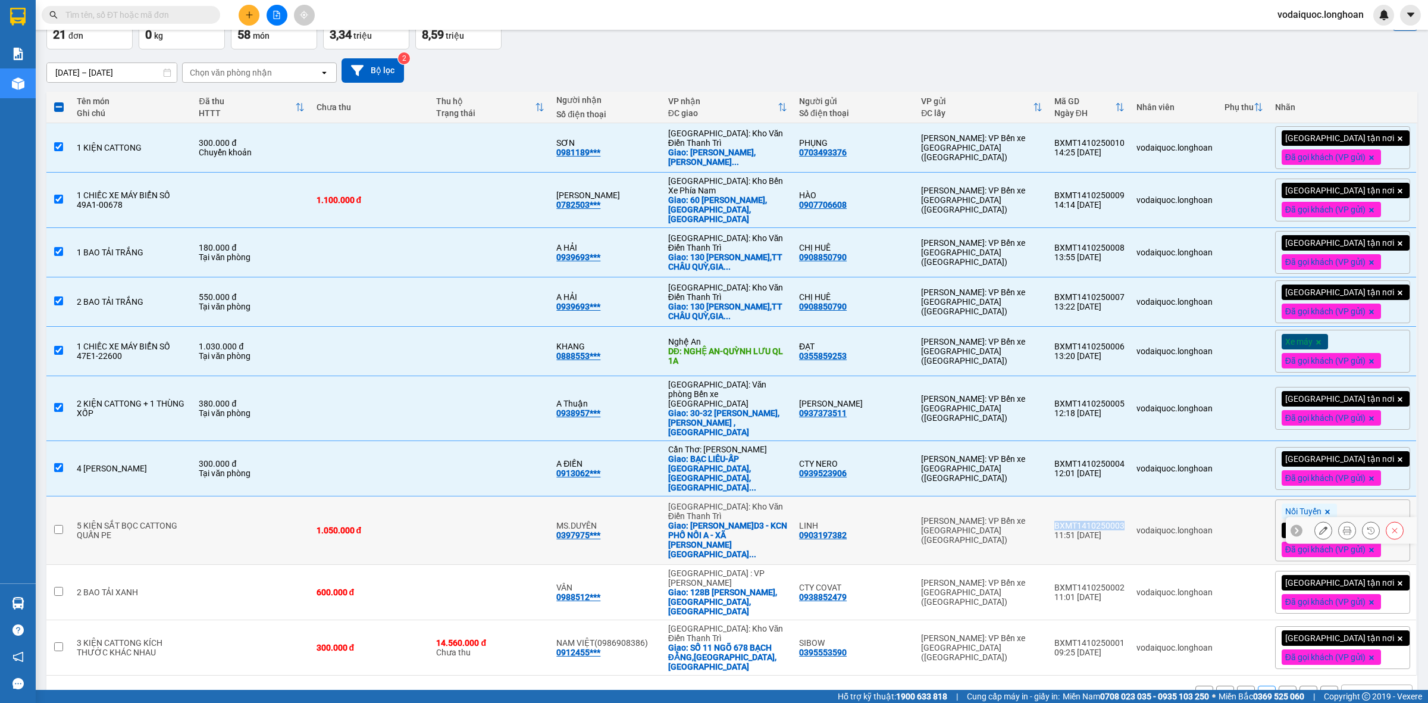
drag, startPoint x: 1076, startPoint y: 500, endPoint x: 1143, endPoint y: 498, distance: 67.3
click at [1130, 498] on td "BXMT1410250003 11:51 [DATE]" at bounding box center [1089, 530] width 82 height 68
checkbox input "true"
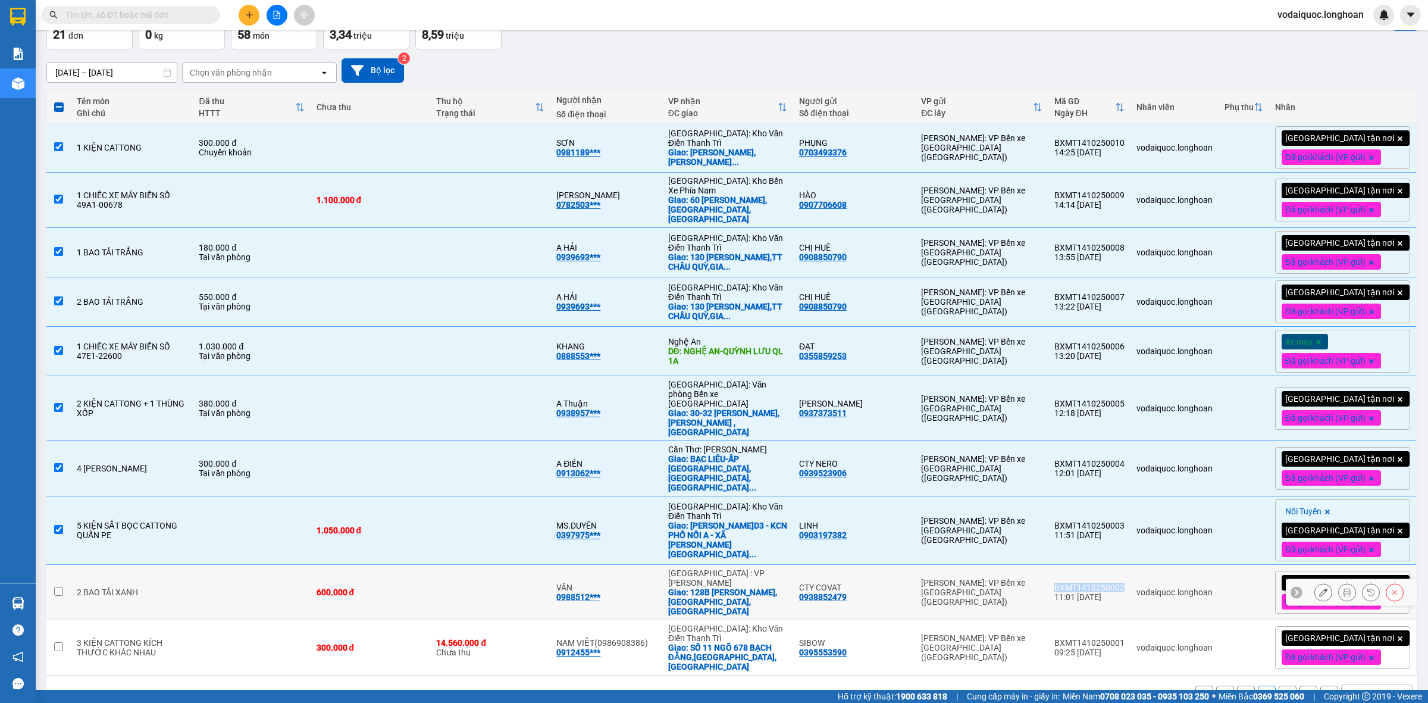
drag, startPoint x: 1077, startPoint y: 554, endPoint x: 1141, endPoint y: 556, distance: 63.7
click at [1124, 582] on div "BXMT1410250002" at bounding box center [1089, 587] width 70 height 10
checkbox input "true"
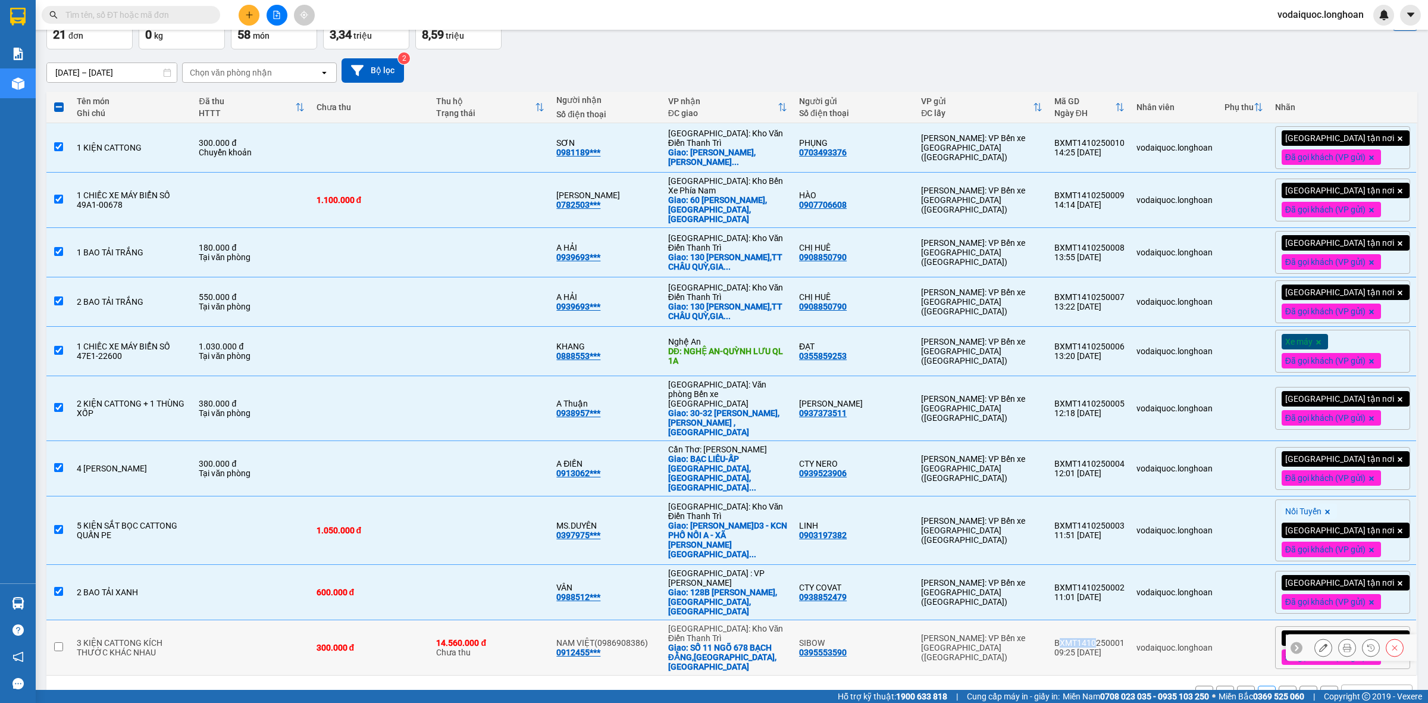
drag, startPoint x: 1079, startPoint y: 608, endPoint x: 1116, endPoint y: 607, distance: 36.9
click at [1116, 638] on div "BXMT1410250001" at bounding box center [1089, 643] width 70 height 10
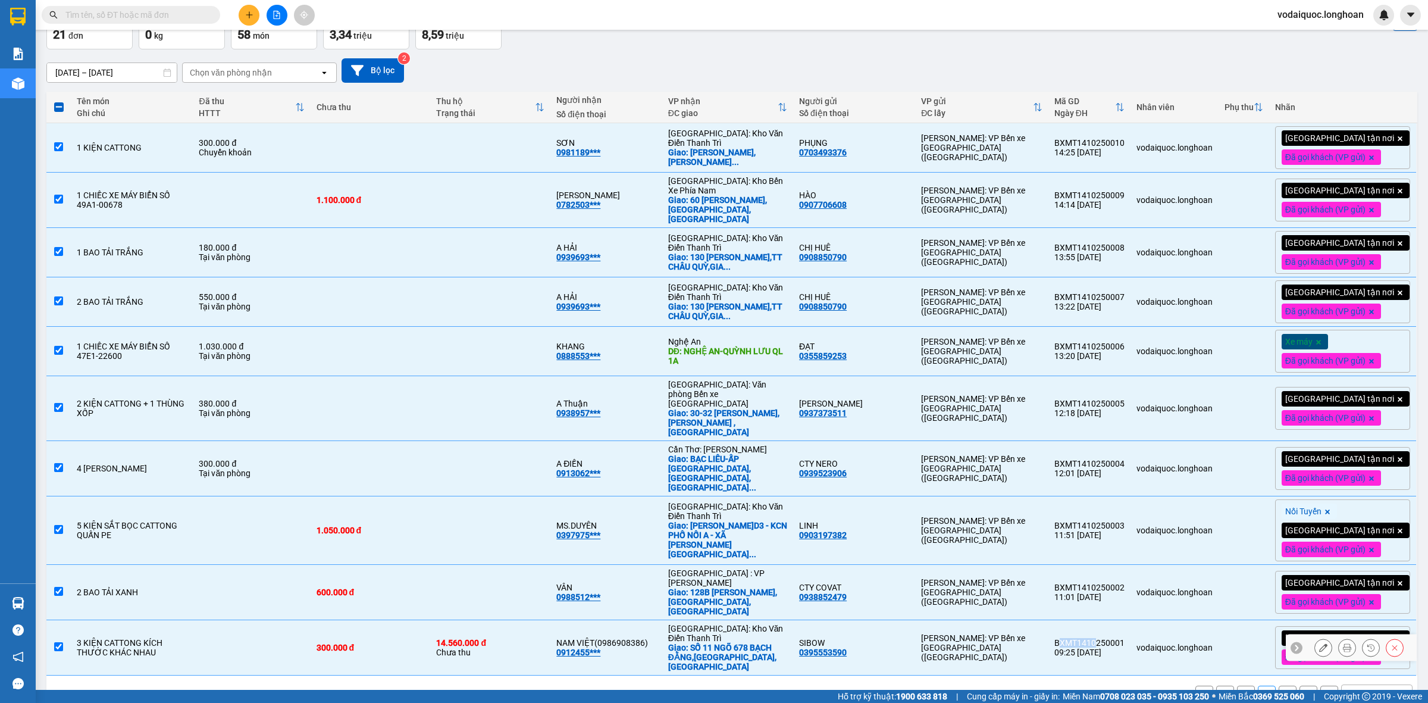
click at [1105, 638] on div "BXMT1410250001" at bounding box center [1089, 643] width 70 height 10
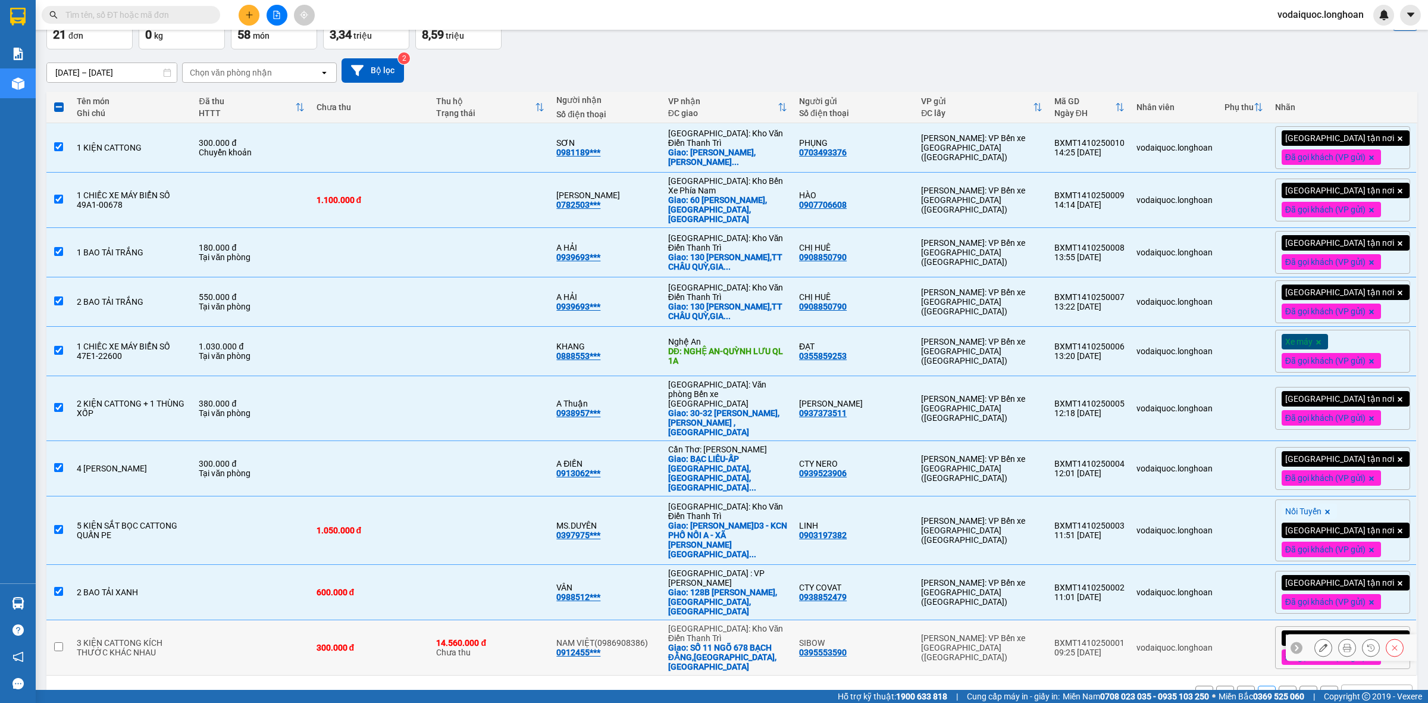
click at [1074, 620] on td "BXMT1410250001 09:25 [DATE]" at bounding box center [1089, 647] width 82 height 55
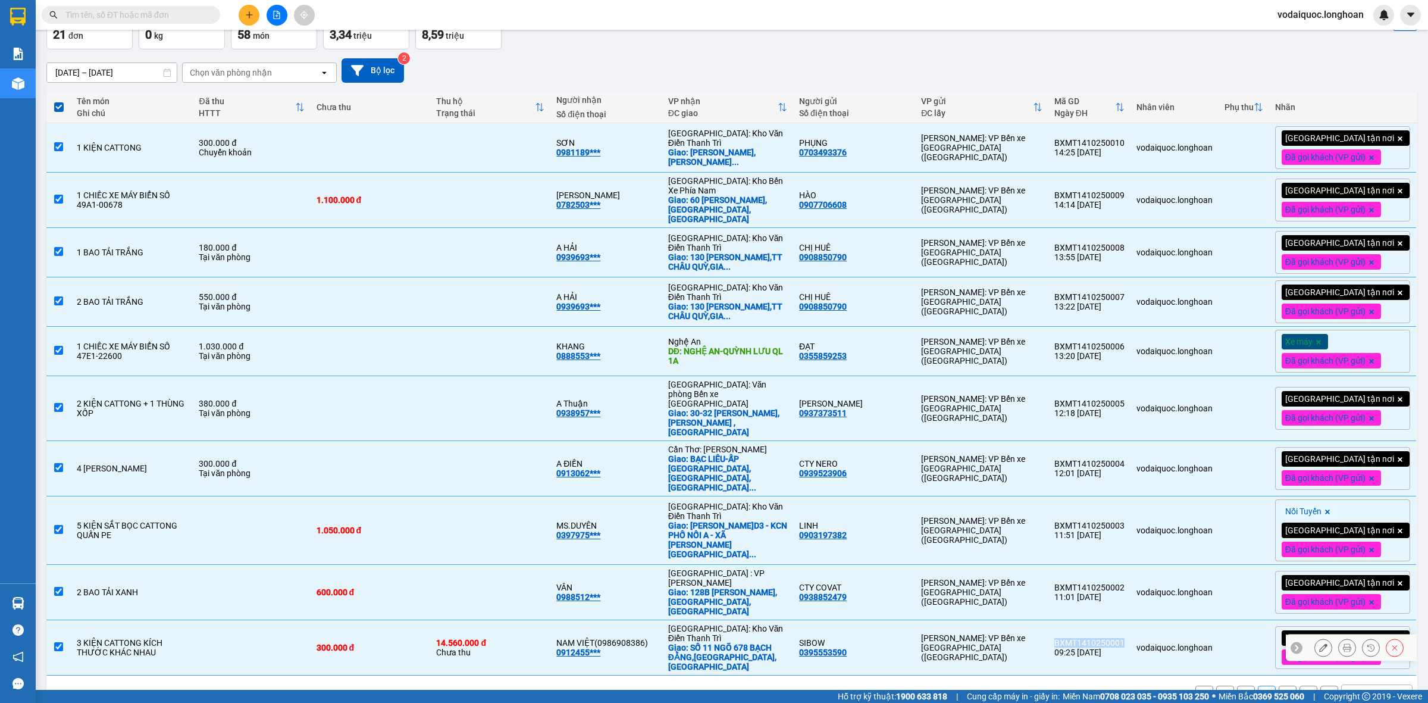
drag, startPoint x: 1077, startPoint y: 605, endPoint x: 1135, endPoint y: 637, distance: 65.8
click at [1124, 638] on div "BXMT1410250001" at bounding box center [1089, 643] width 70 height 10
checkbox input "false"
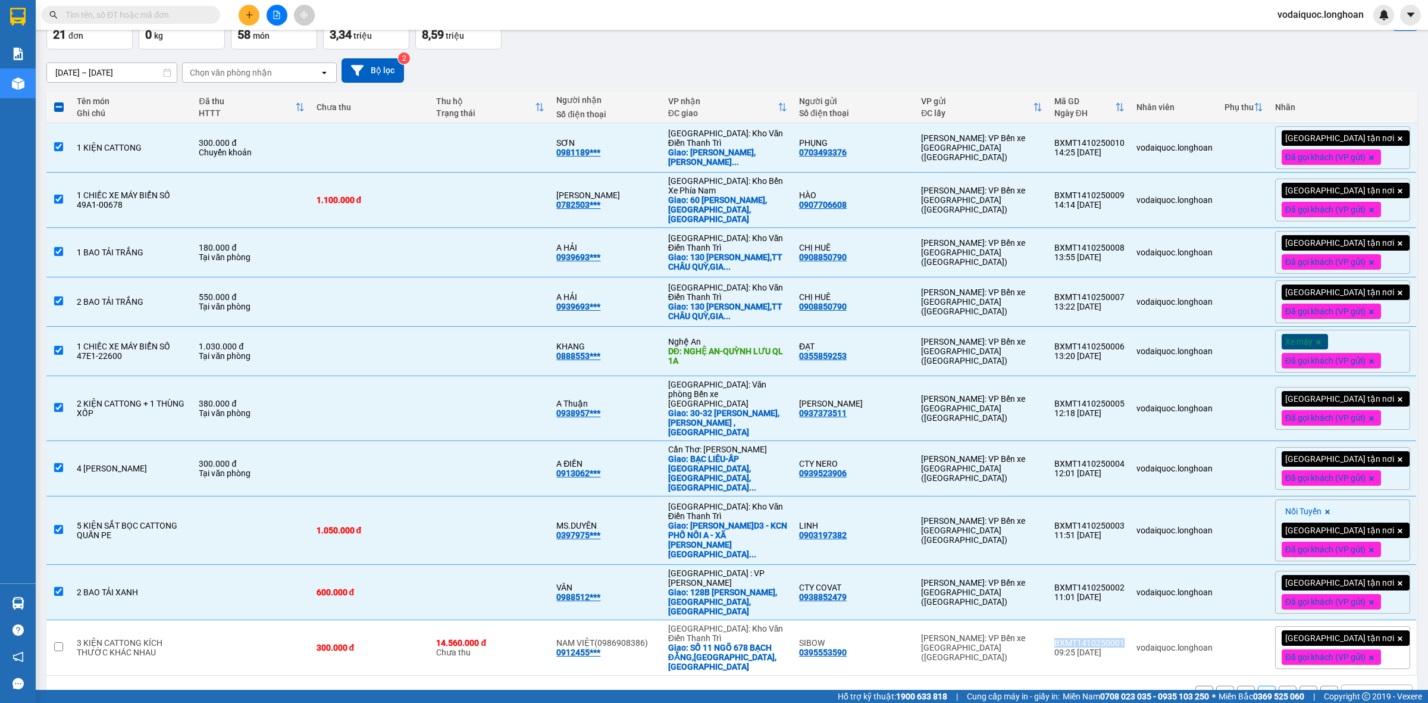
click at [1279, 685] on button "3" at bounding box center [1288, 694] width 18 height 18
checkbox input "false"
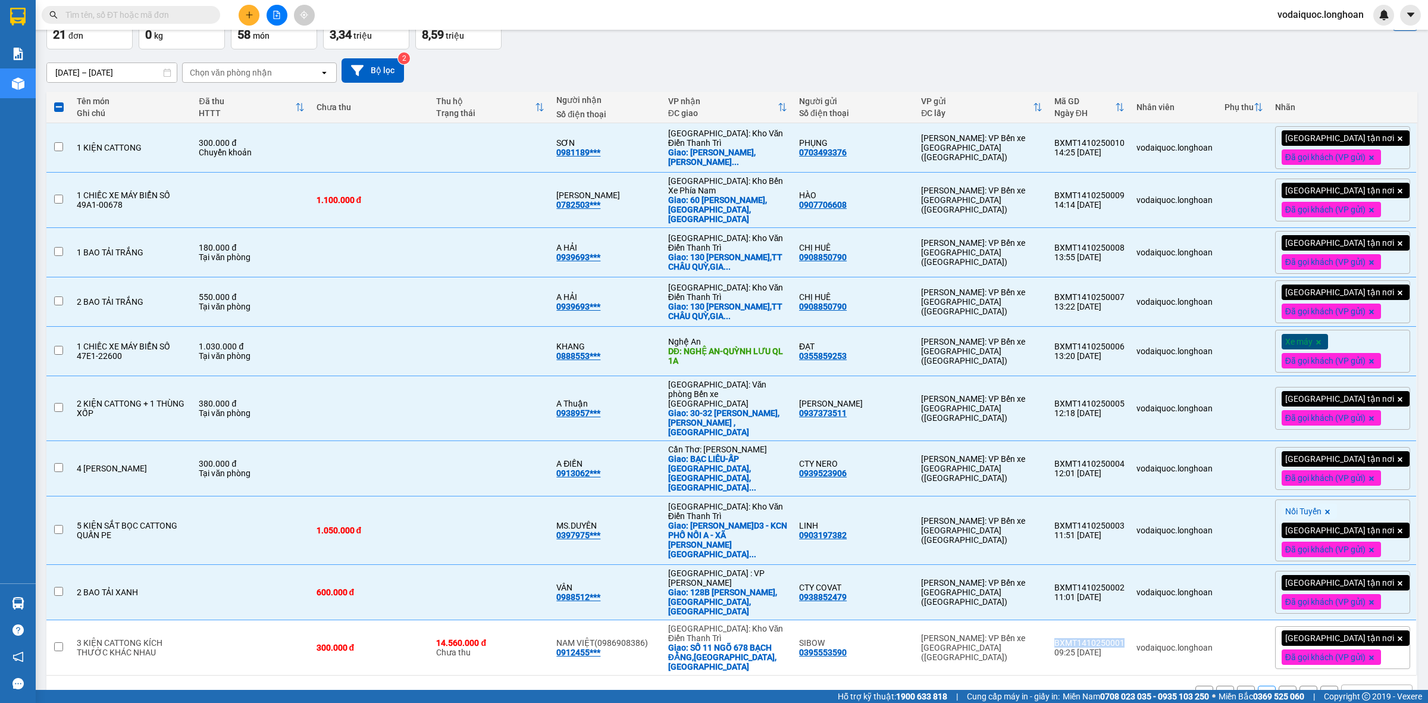
checkbox input "false"
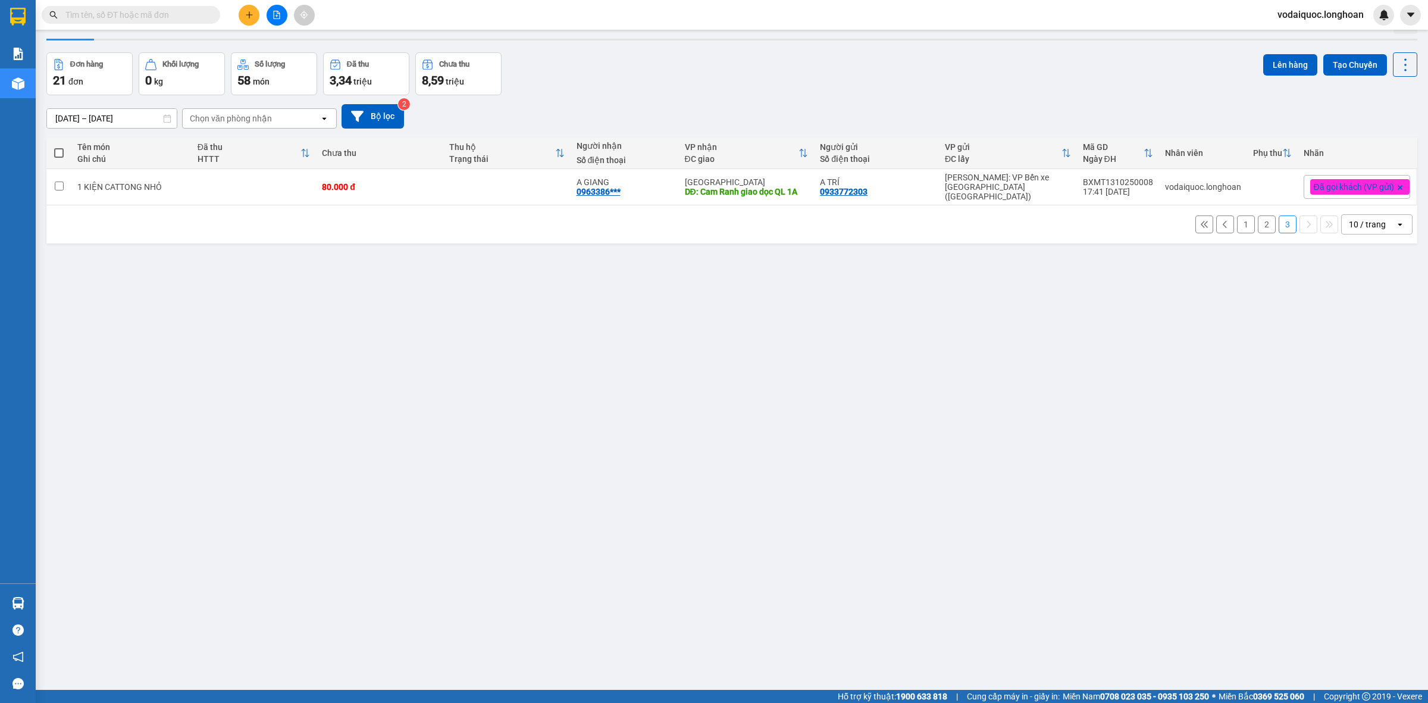
scroll to position [0, 0]
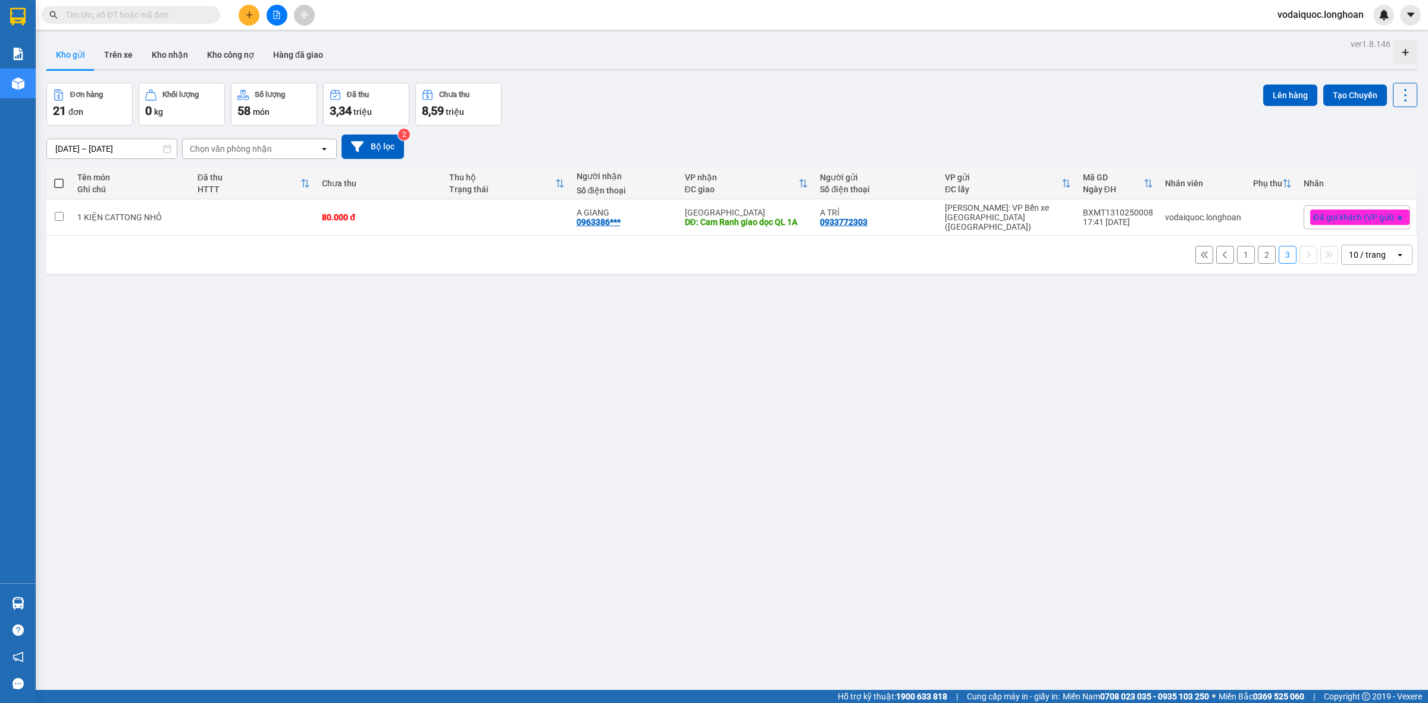
click at [1237, 253] on button "1" at bounding box center [1246, 255] width 18 height 18
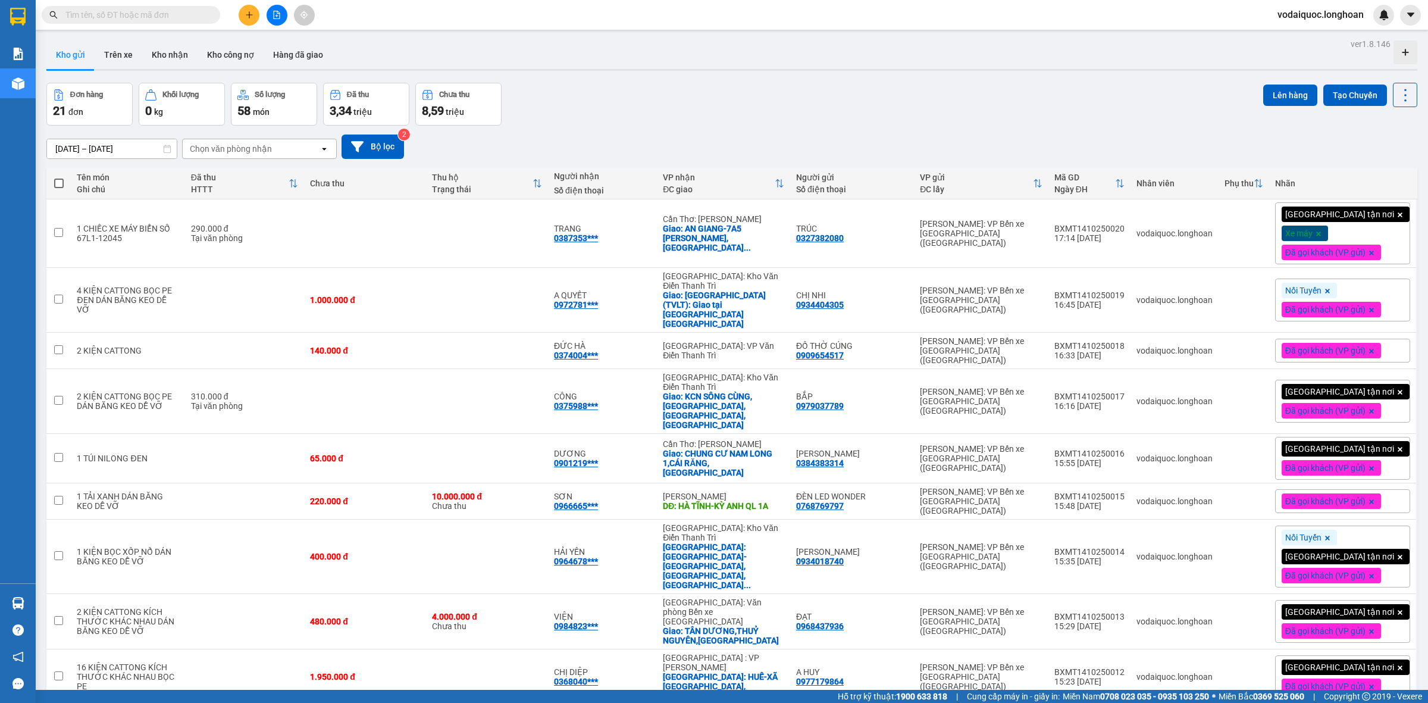
click at [843, 67] on div "Kho gửi Trên xe Kho nhận Kho công nợ Hàng đã giao" at bounding box center [731, 56] width 1371 height 32
